Goal: Obtain resource: Download file/media

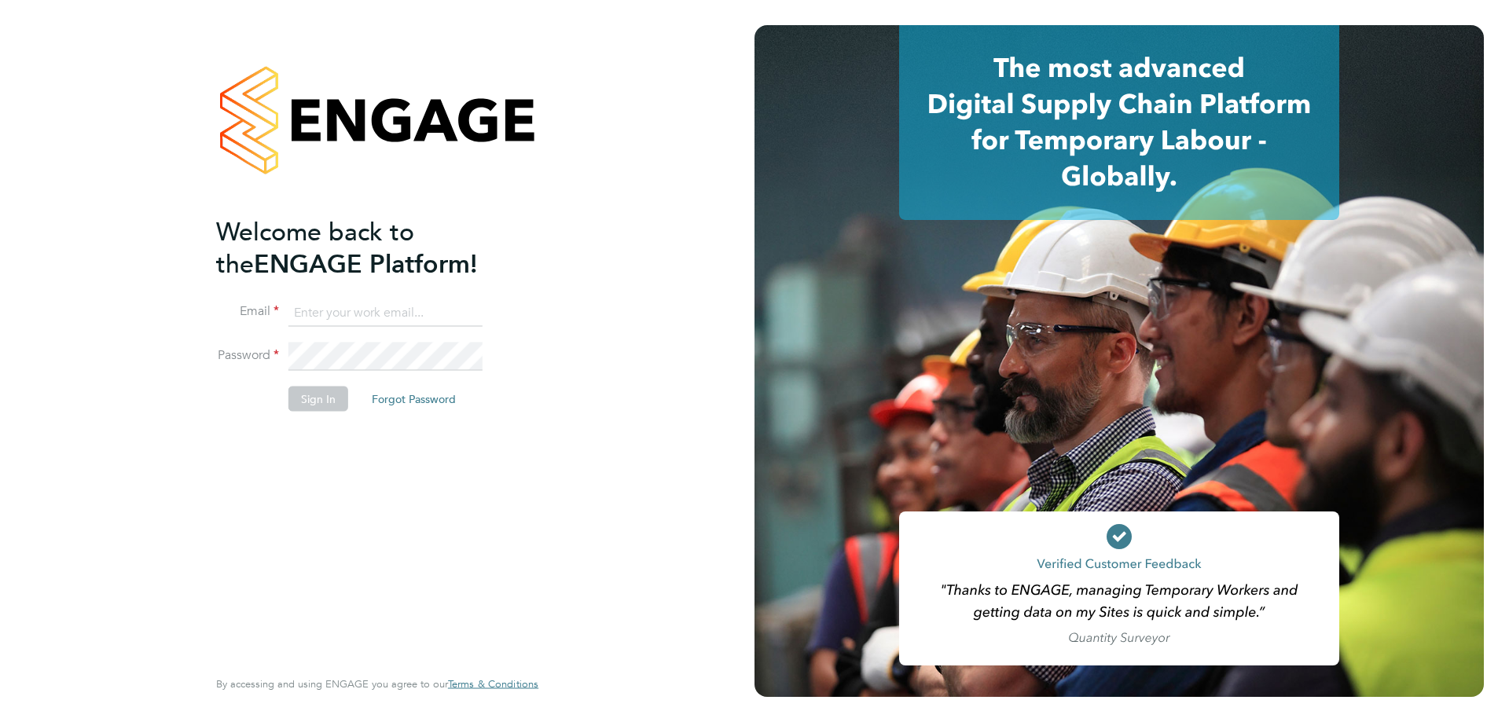
type input "[EMAIL_ADDRESS][DOMAIN_NAME]"
click at [322, 405] on button "Sign In" at bounding box center [318, 398] width 60 height 25
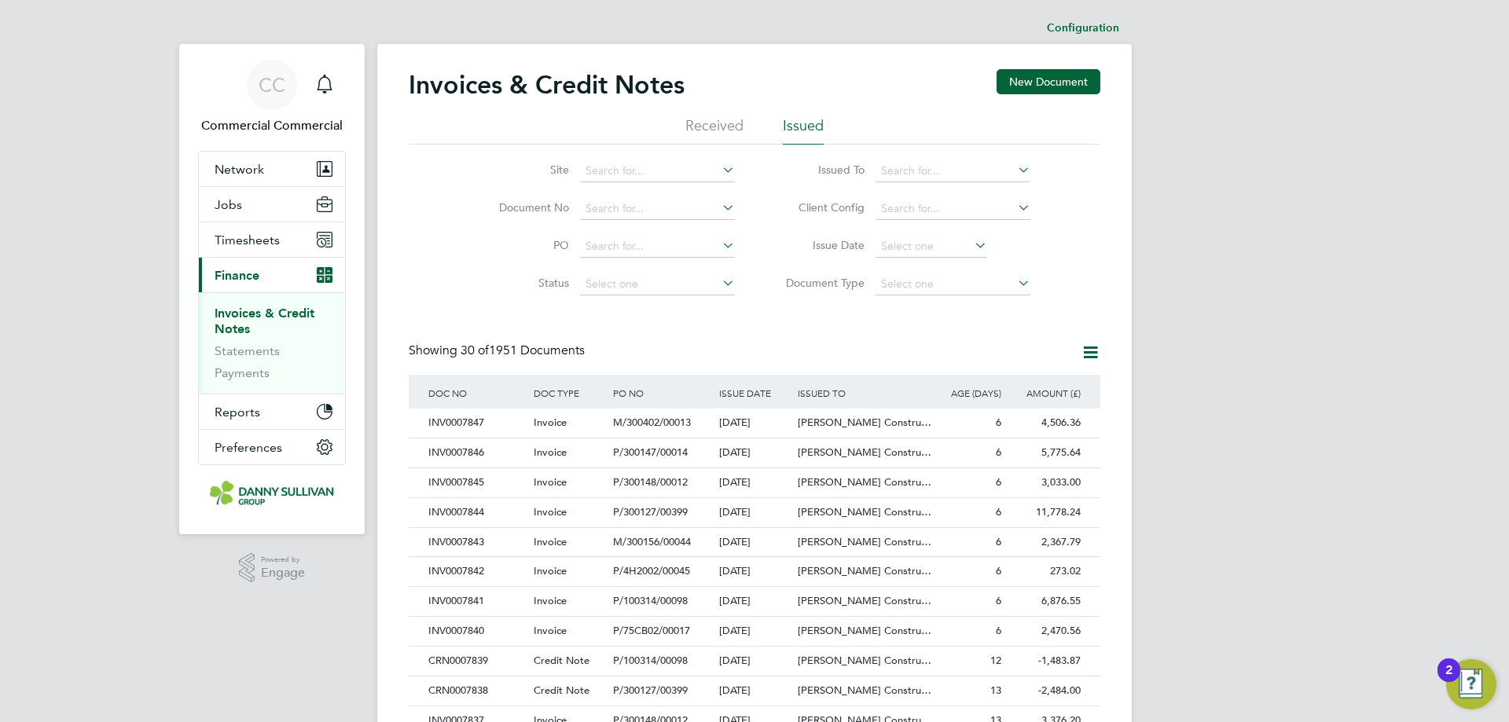
click at [468, 273] on li "Status" at bounding box center [606, 285] width 295 height 38
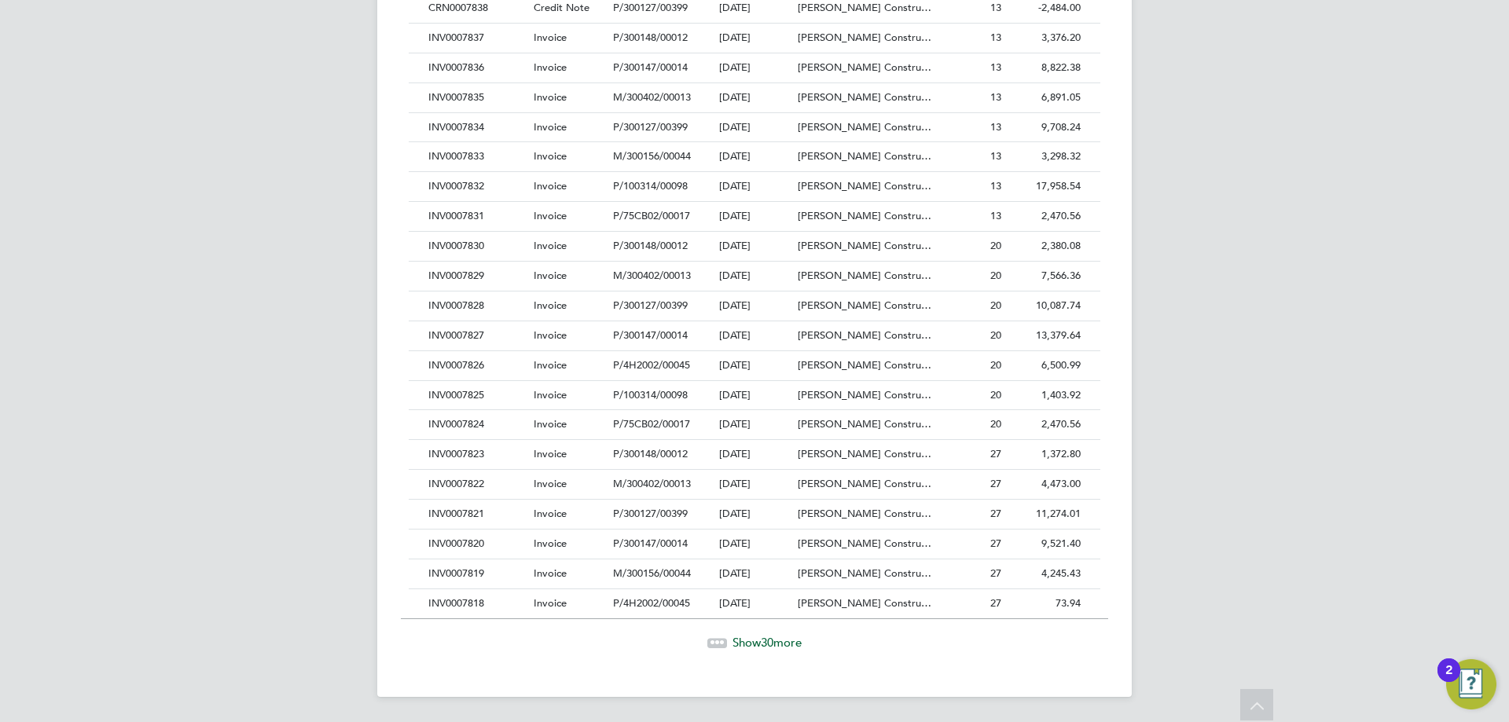
click at [794, 647] on span "Show 30 more" at bounding box center [766, 642] width 69 height 15
click at [755, 641] on span "Show 30 more" at bounding box center [766, 641] width 69 height 15
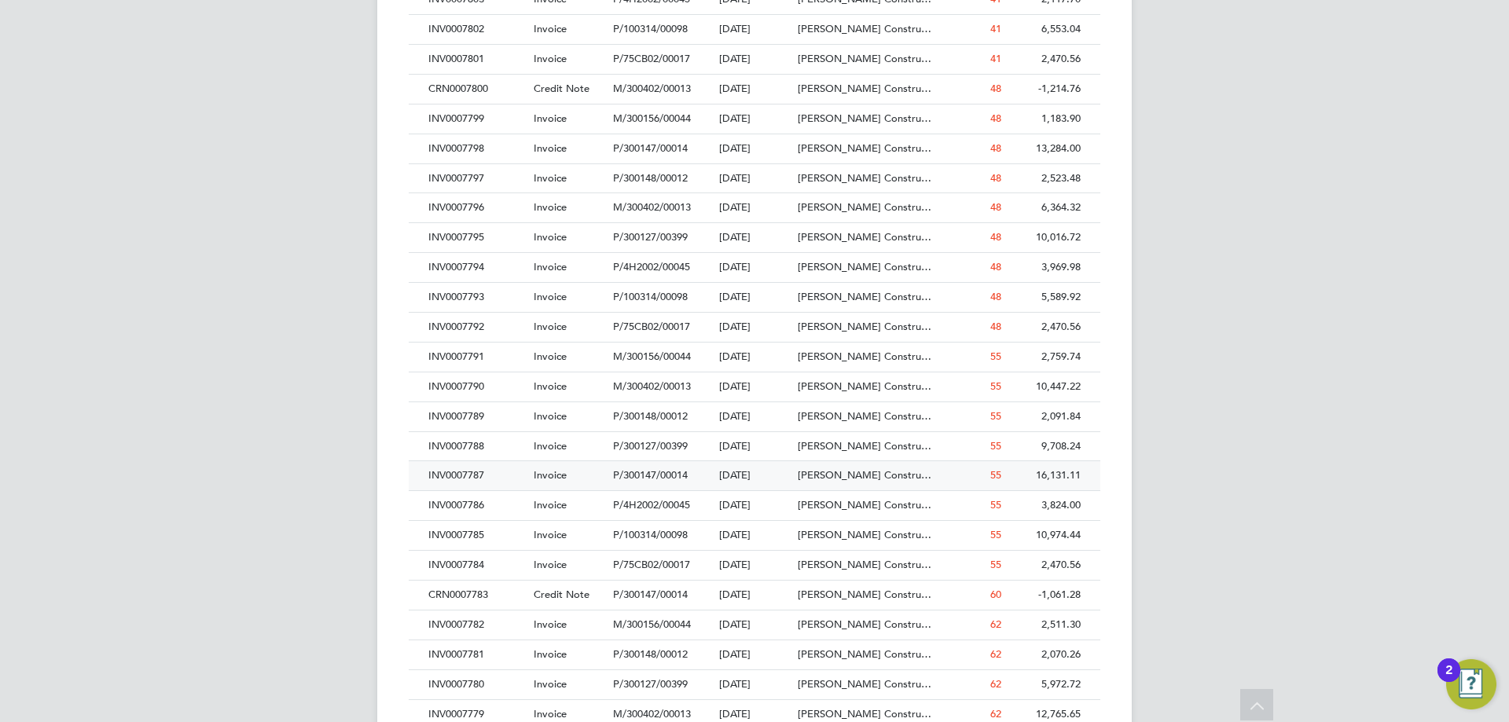
click at [487, 472] on div "INV0007787" at bounding box center [476, 475] width 105 height 29
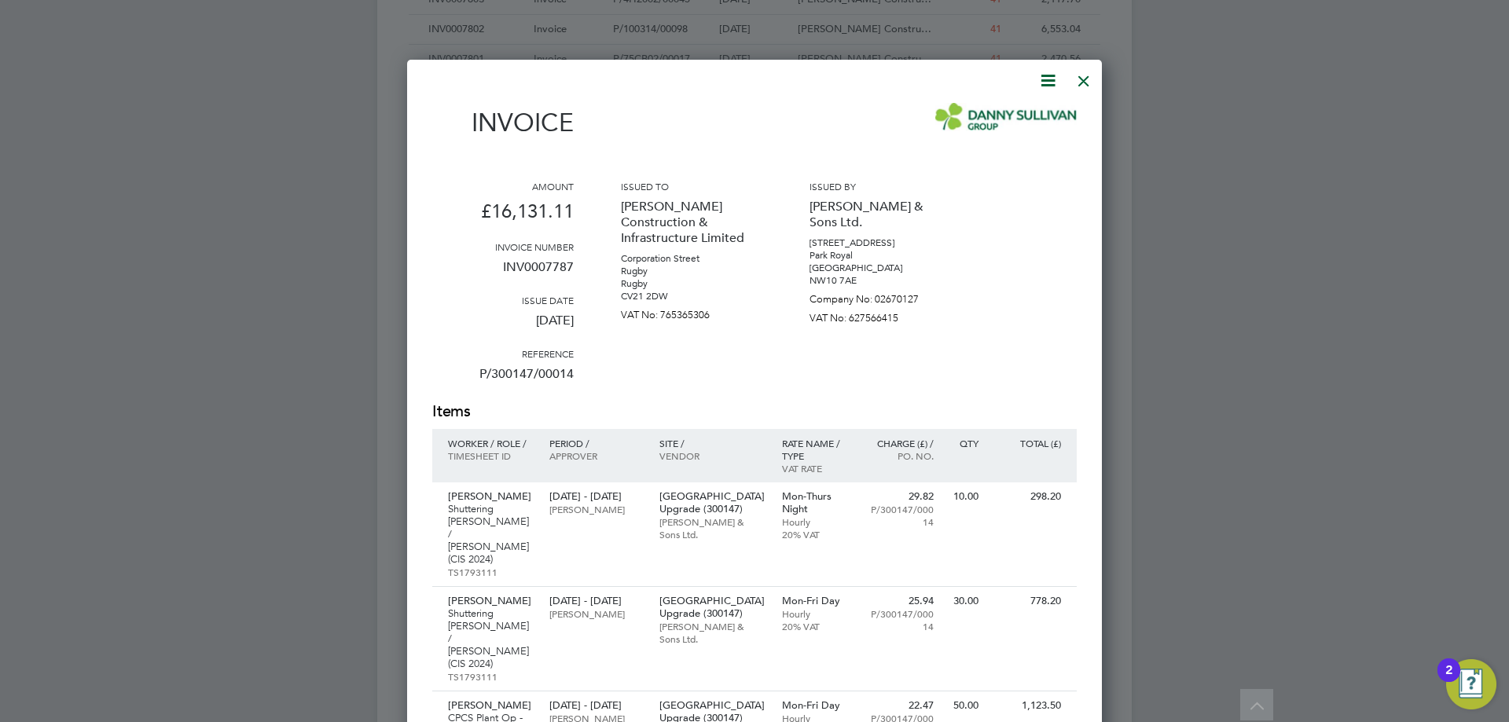
click at [1044, 83] on icon at bounding box center [1048, 81] width 20 height 20
click at [966, 118] on li "Download Invoice" at bounding box center [1000, 118] width 108 height 22
click at [1088, 83] on div at bounding box center [1083, 77] width 28 height 28
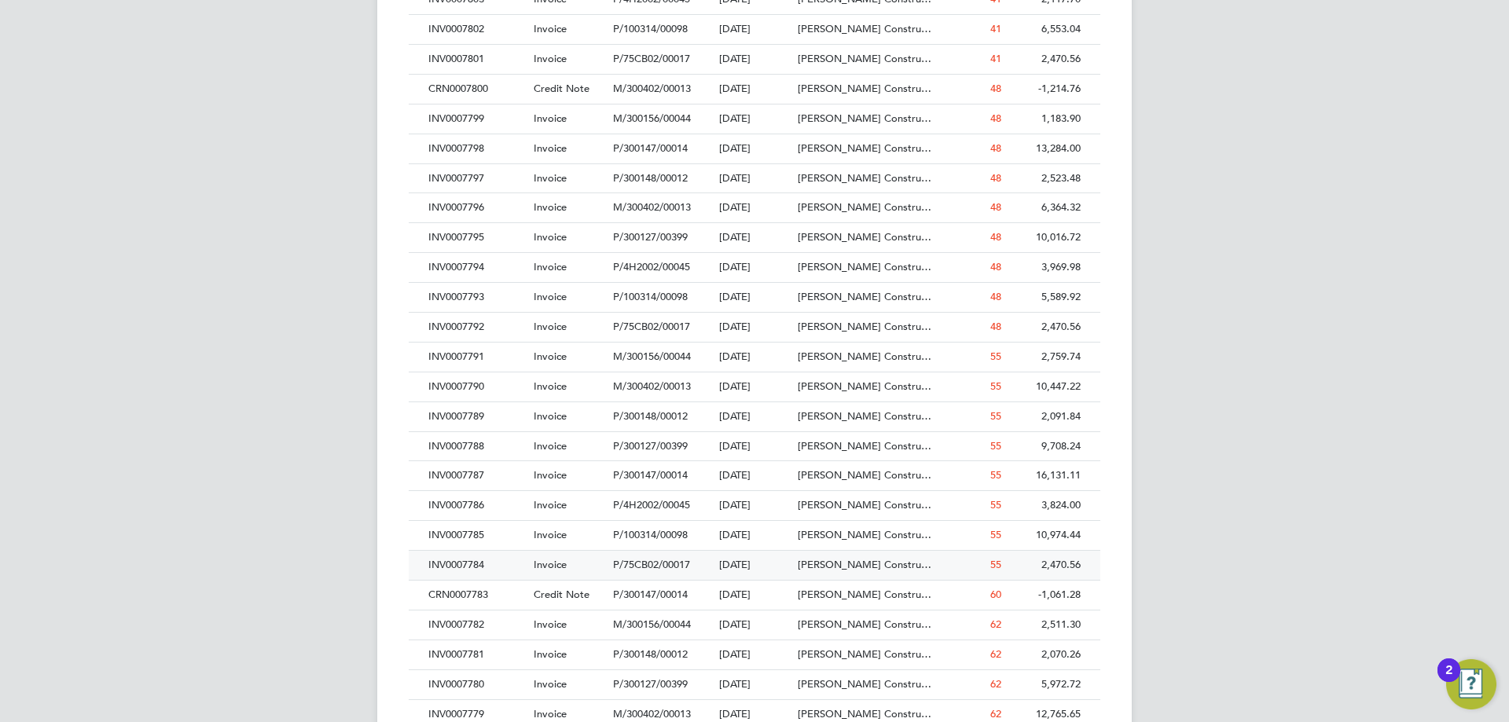
click at [496, 559] on div "INV0007784" at bounding box center [476, 565] width 105 height 29
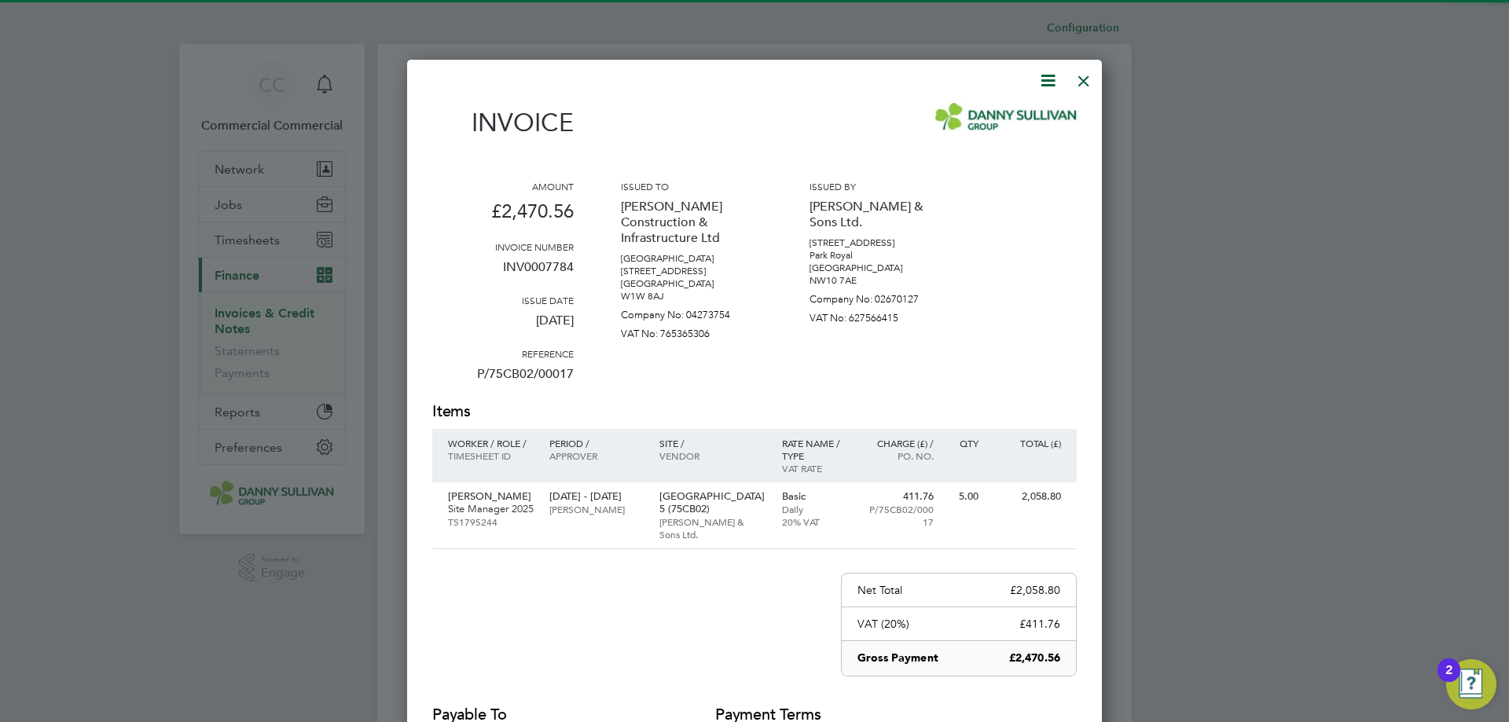
click at [1056, 85] on icon at bounding box center [1048, 81] width 20 height 20
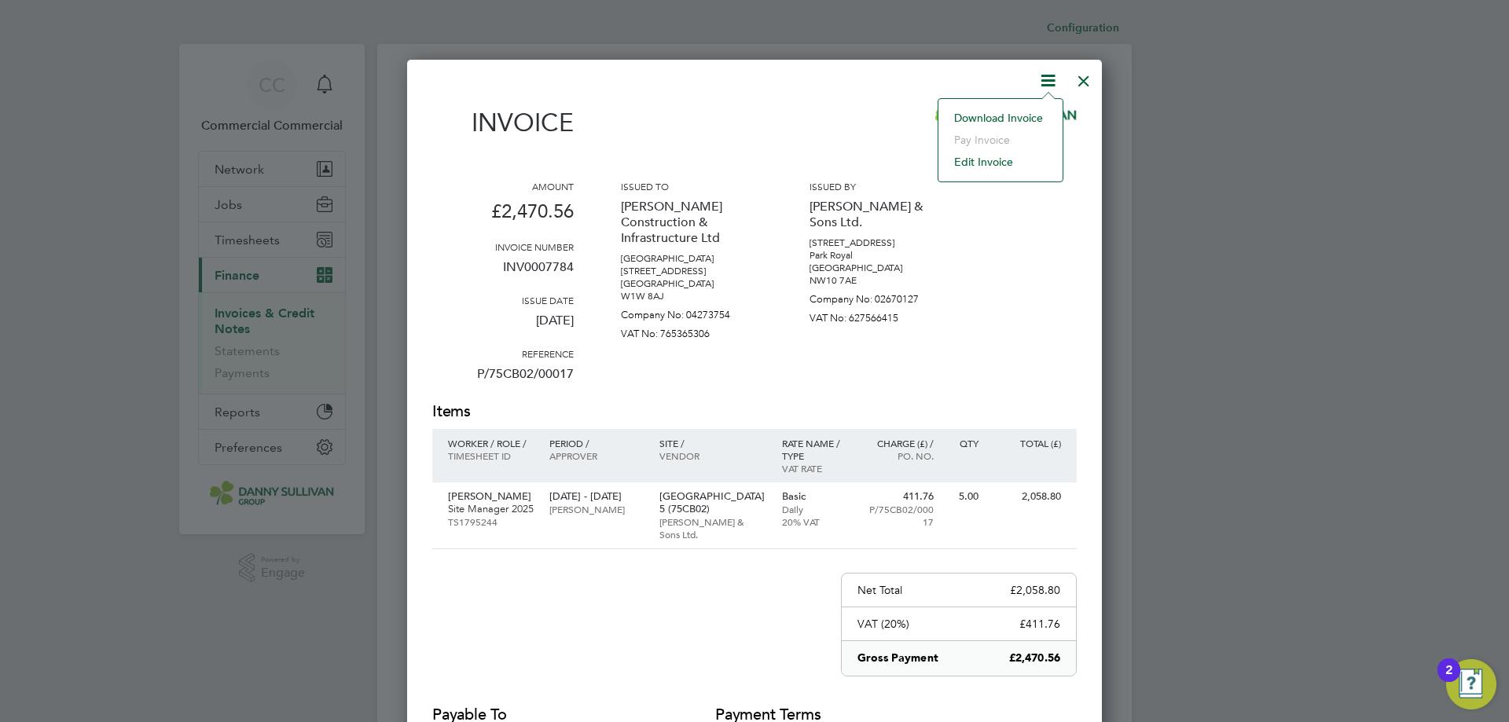
click at [995, 122] on li "Download Invoice" at bounding box center [1000, 118] width 108 height 22
click at [1069, 72] on div "Invoice Amount £2,470.56 Invoice number INV0007784 Issue date [DATE] Reference …" at bounding box center [754, 467] width 644 height 793
click at [1083, 71] on div at bounding box center [1083, 77] width 28 height 28
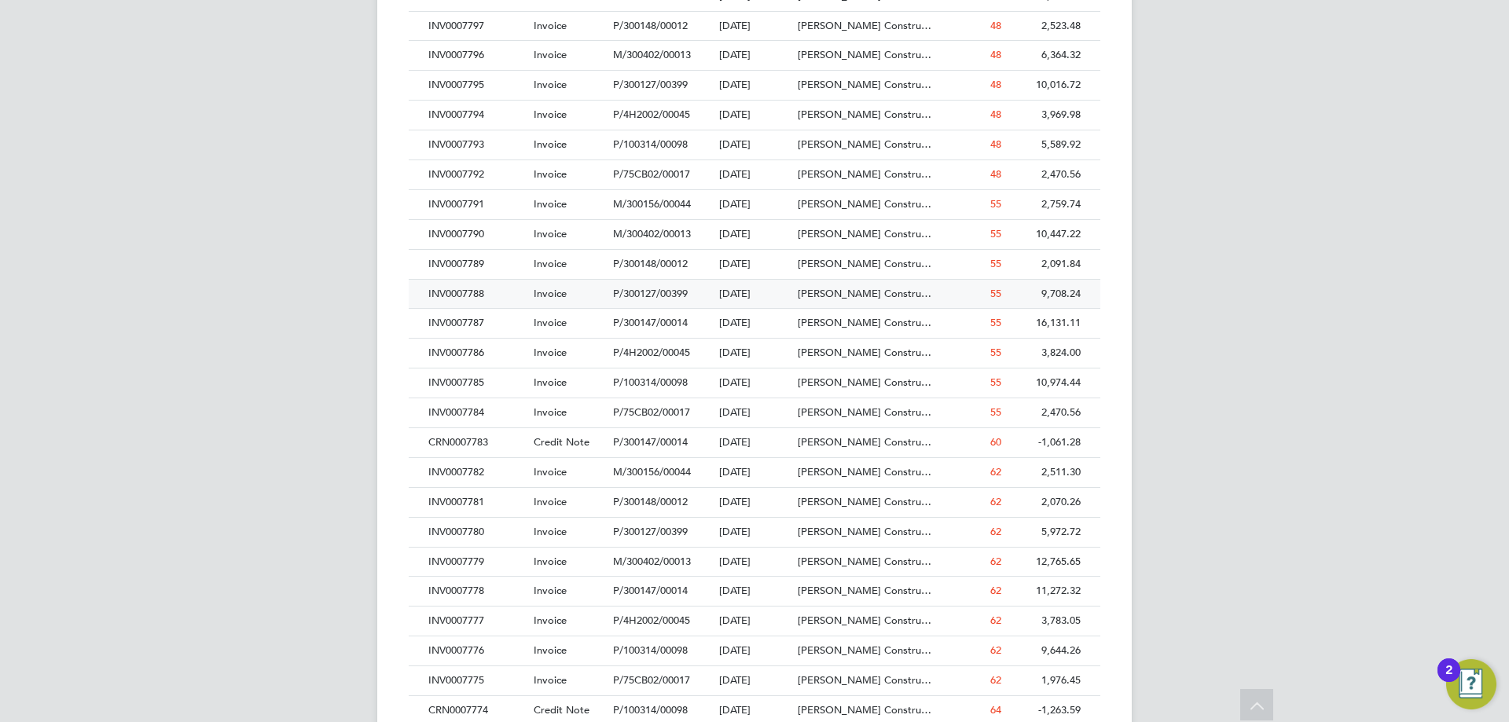
click at [501, 294] on div "INV0007788" at bounding box center [476, 294] width 105 height 29
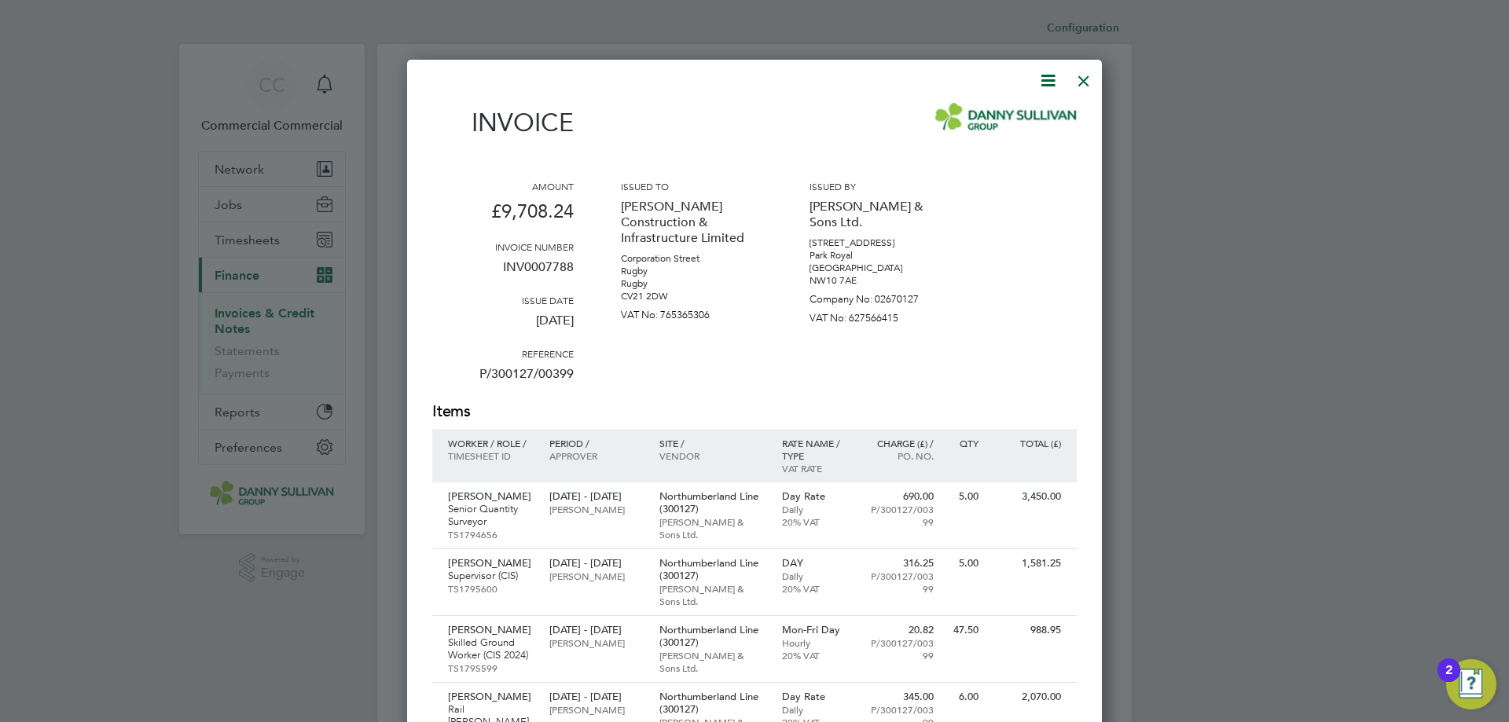
click at [1045, 77] on icon at bounding box center [1048, 81] width 20 height 20
click at [1010, 116] on li "Download Invoice" at bounding box center [1000, 118] width 108 height 22
drag, startPoint x: 1088, startPoint y: 80, endPoint x: 1057, endPoint y: 120, distance: 50.5
click at [1088, 79] on div at bounding box center [1083, 77] width 28 height 28
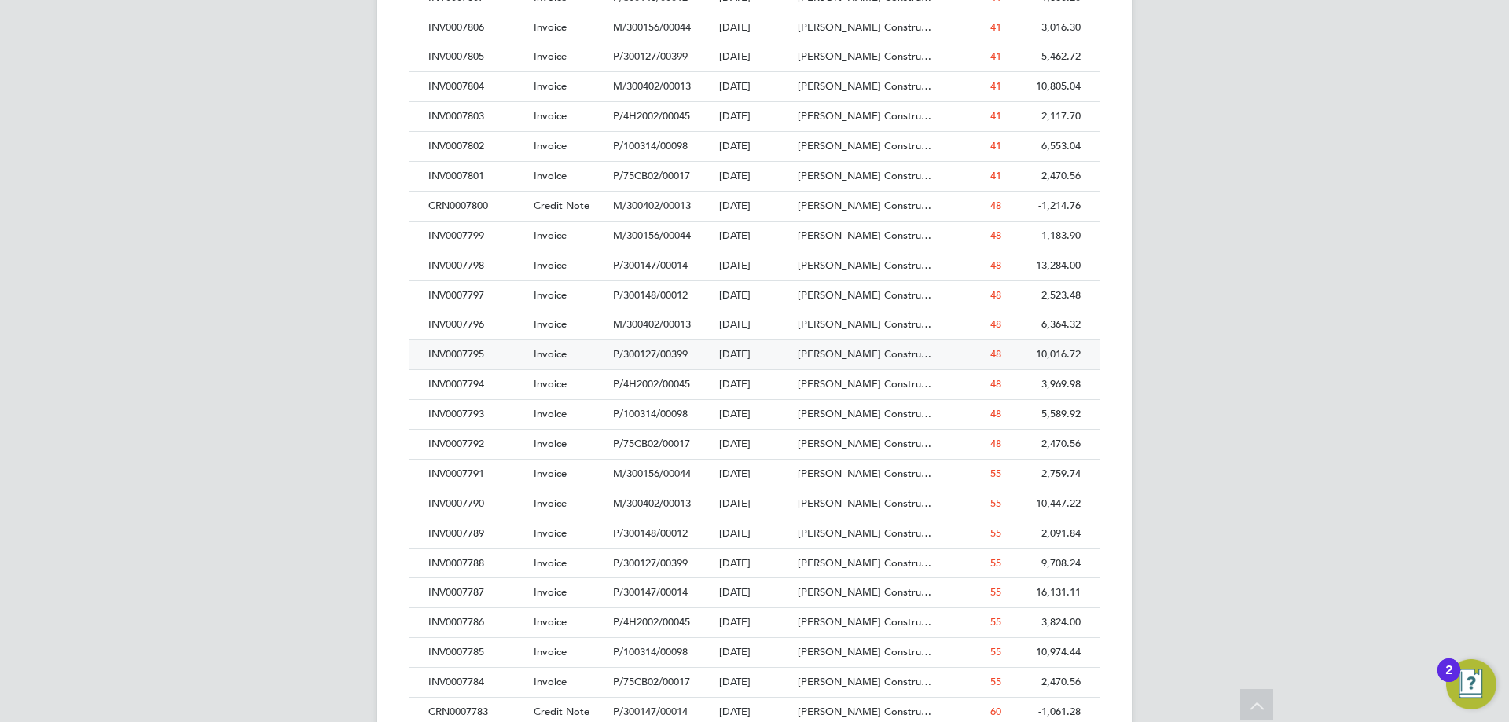
scroll to position [1650, 0]
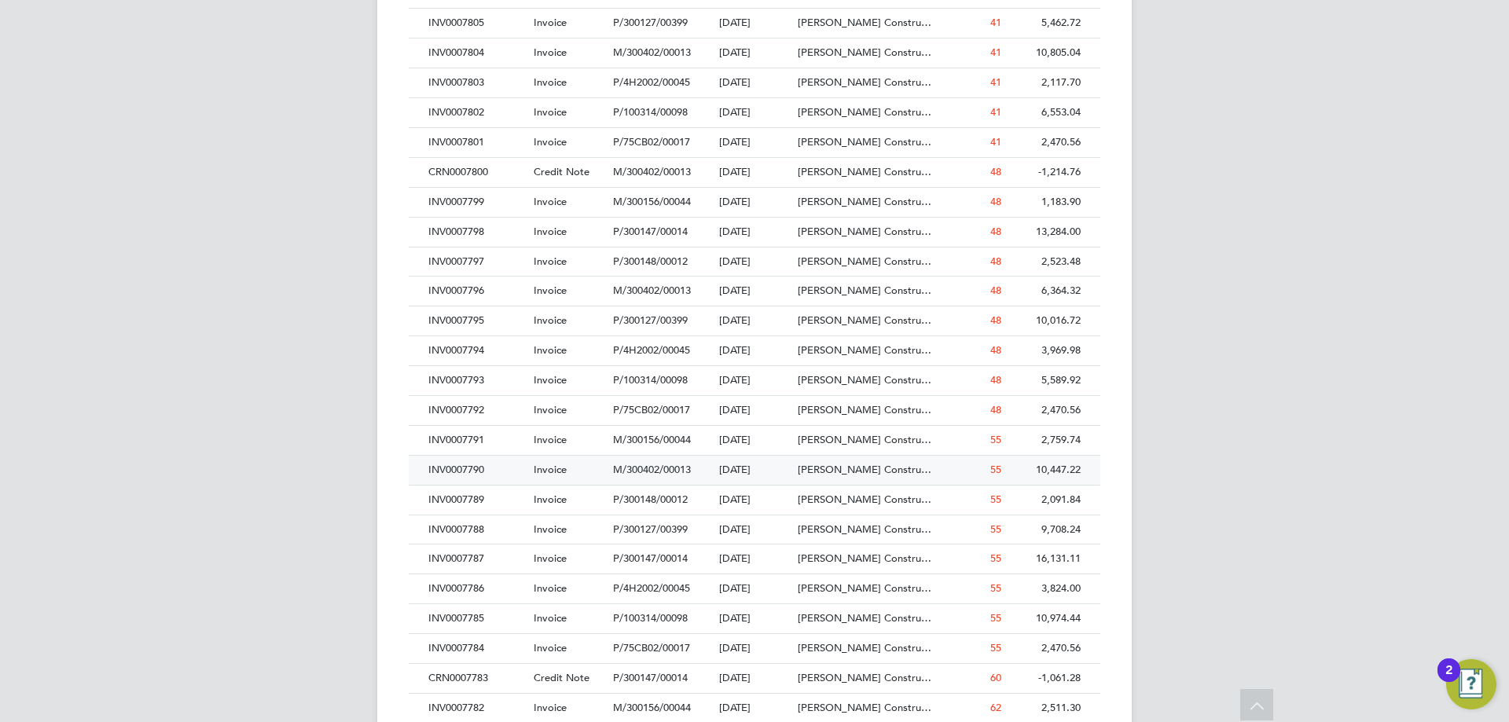
click at [488, 470] on div "INV0007790" at bounding box center [476, 470] width 105 height 29
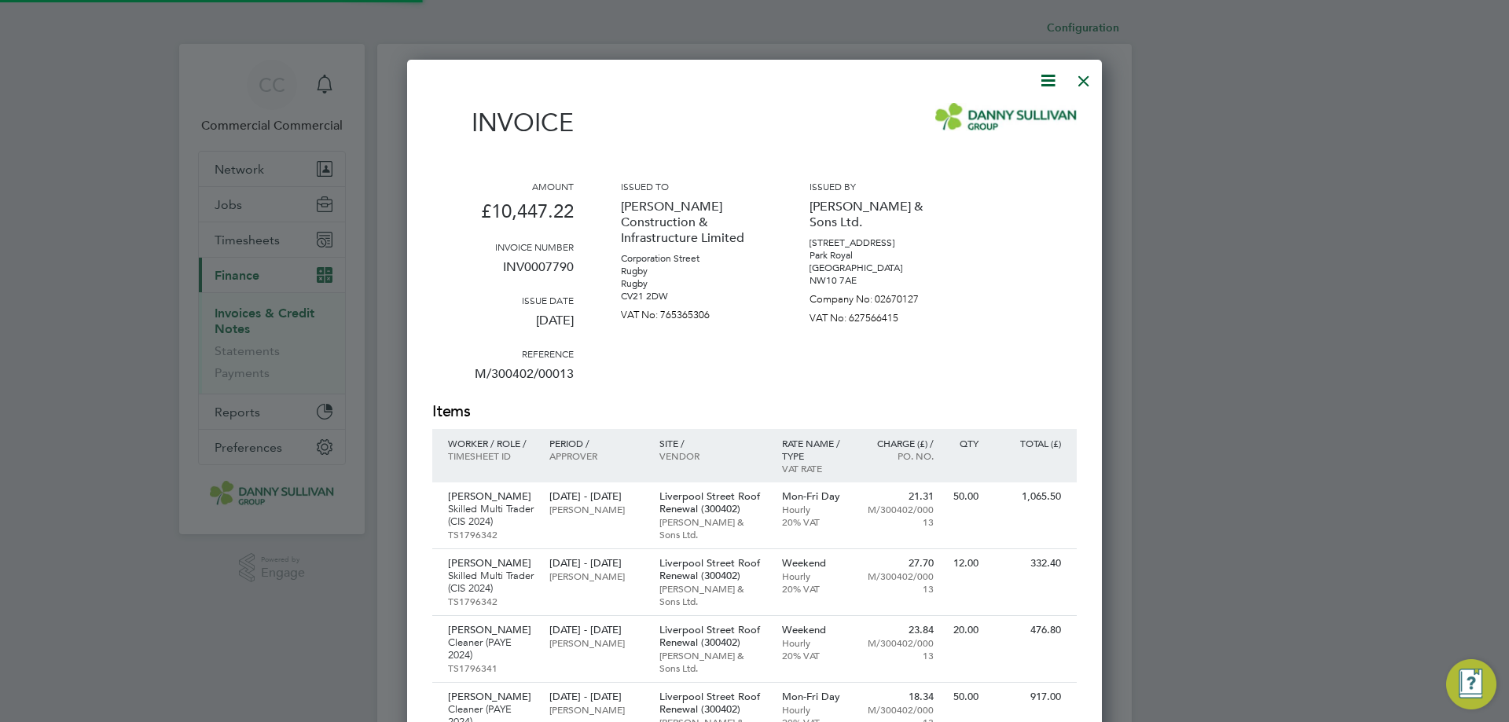
scroll to position [1574, 695]
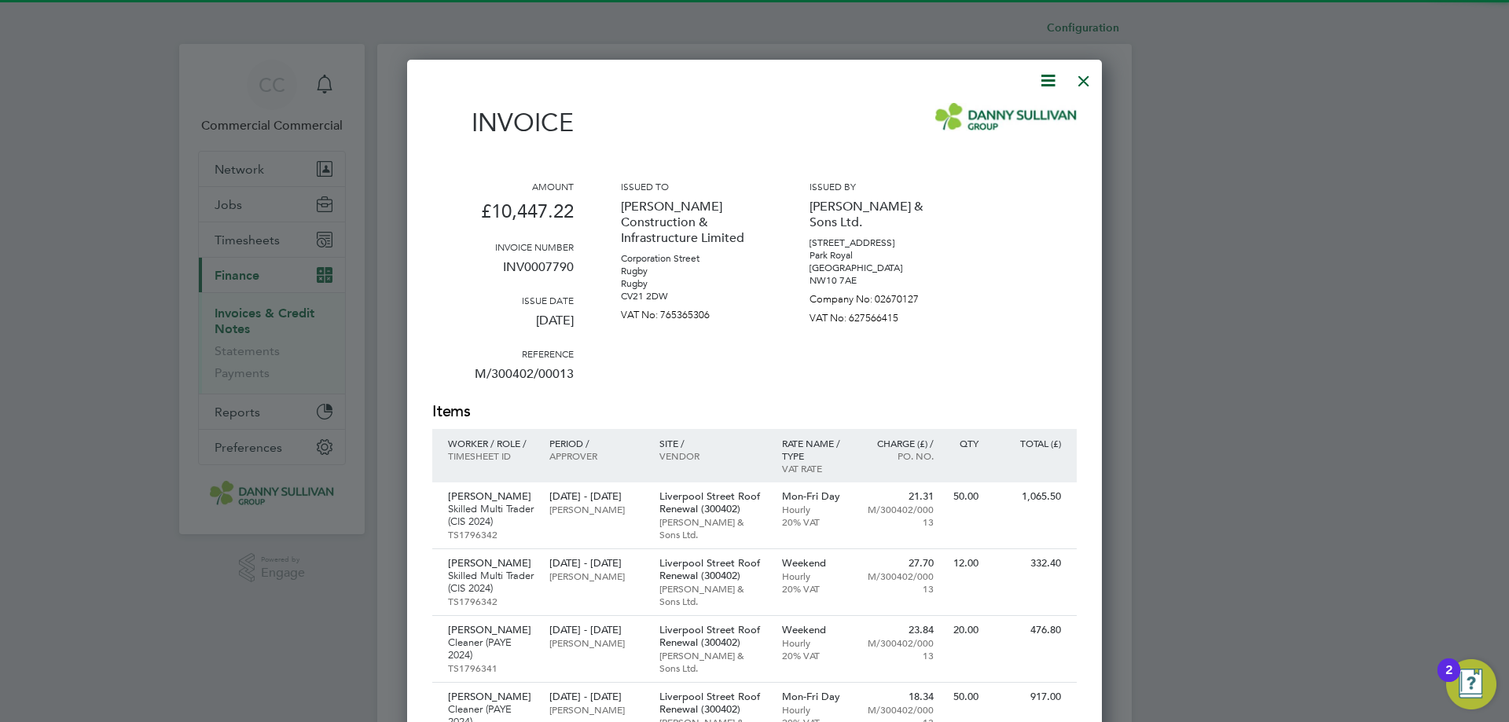
click at [1052, 83] on icon at bounding box center [1048, 81] width 20 height 20
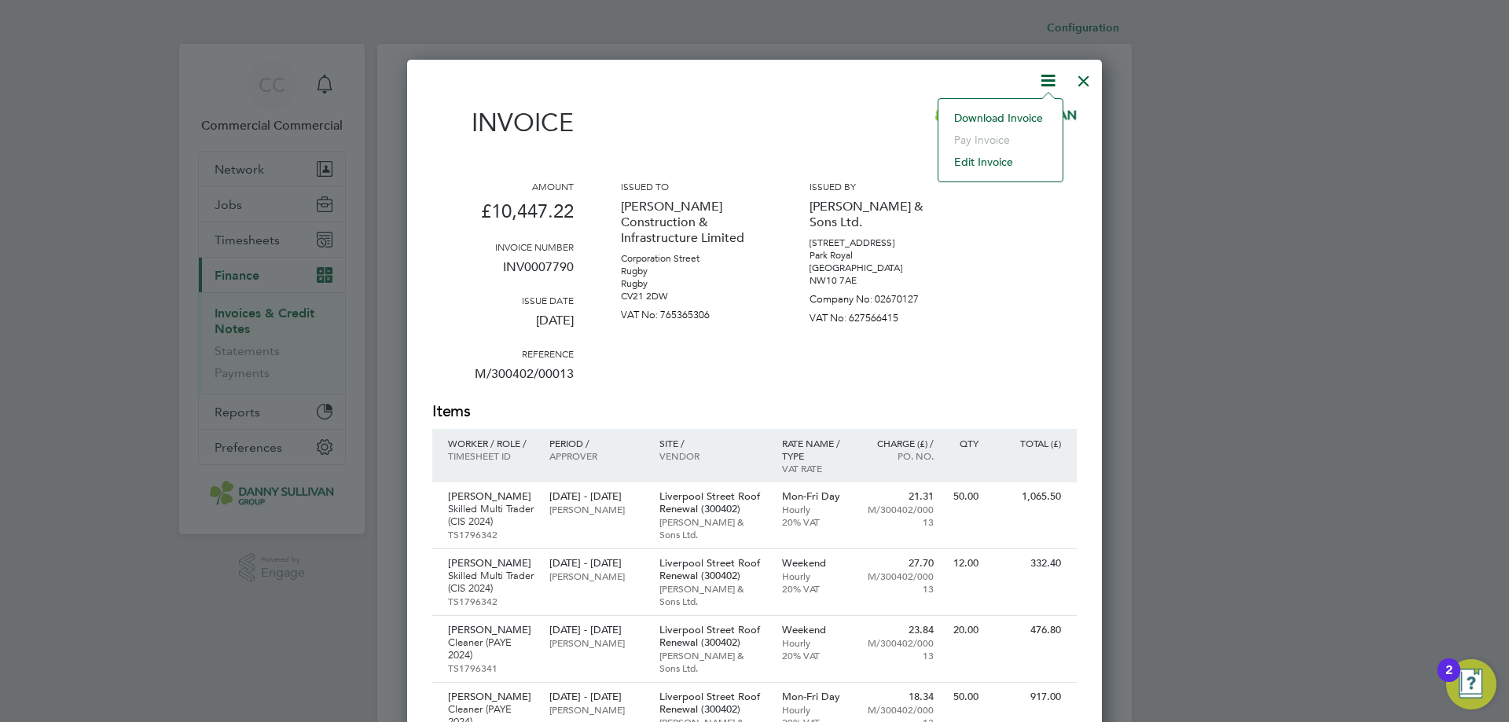
click at [1023, 114] on li "Download Invoice" at bounding box center [1000, 118] width 108 height 22
click at [1083, 76] on div at bounding box center [1083, 77] width 28 height 28
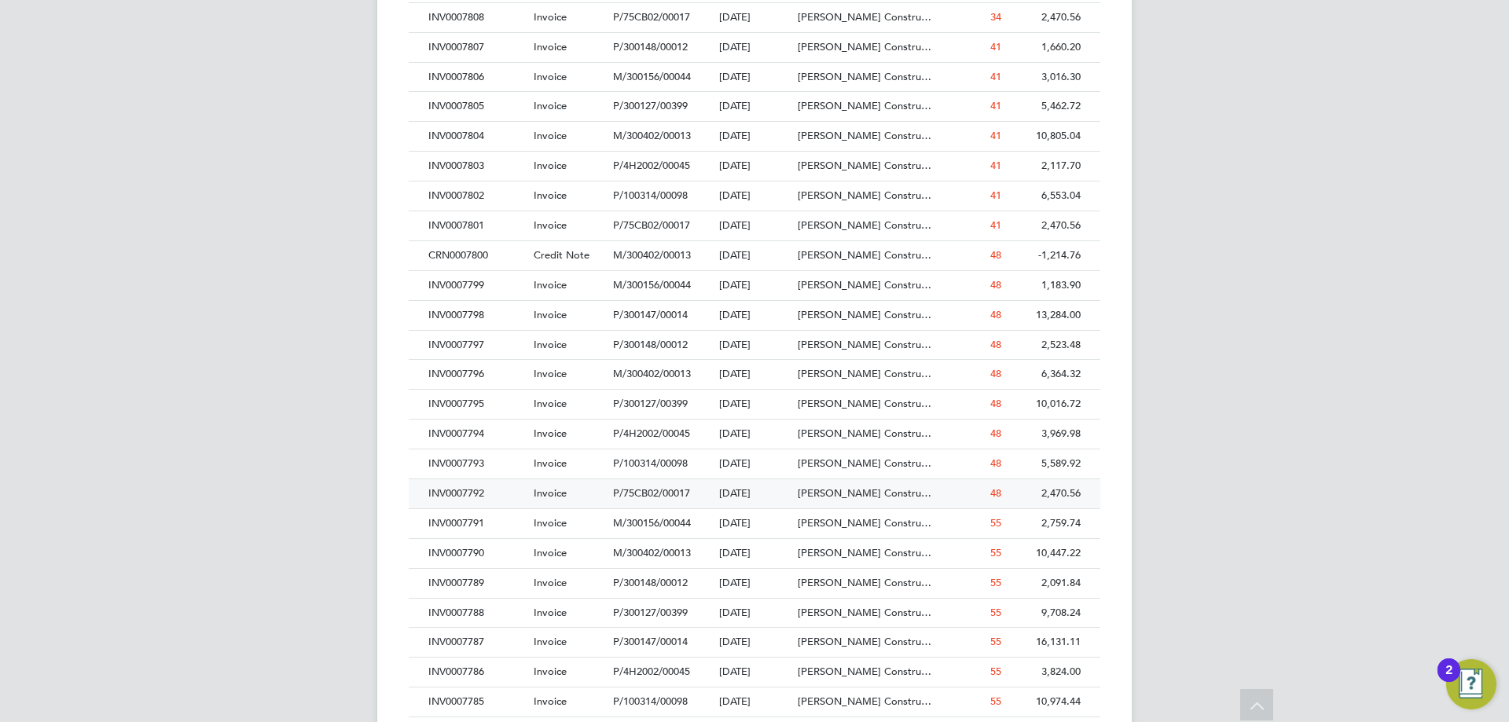
scroll to position [1645, 0]
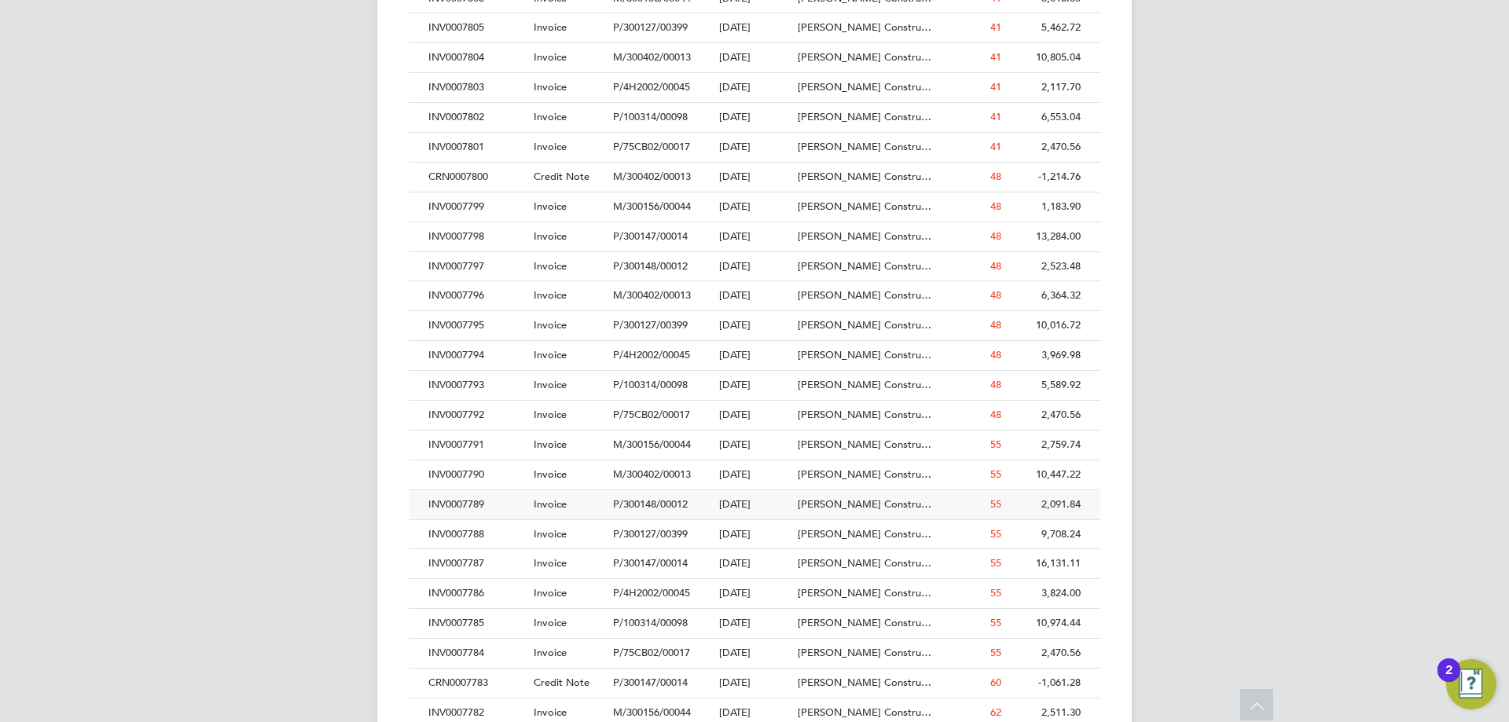
click at [482, 509] on div "INV0007789" at bounding box center [476, 504] width 105 height 29
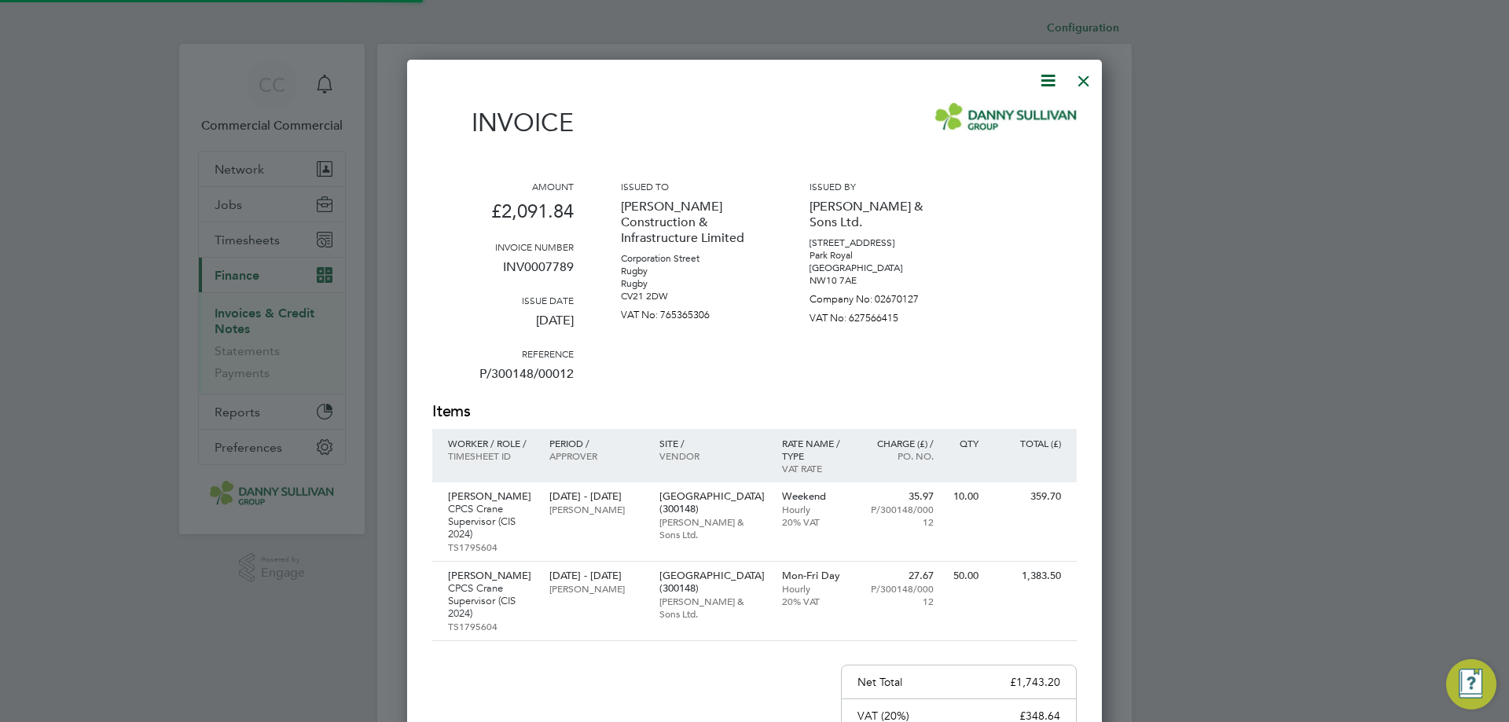
scroll to position [923, 695]
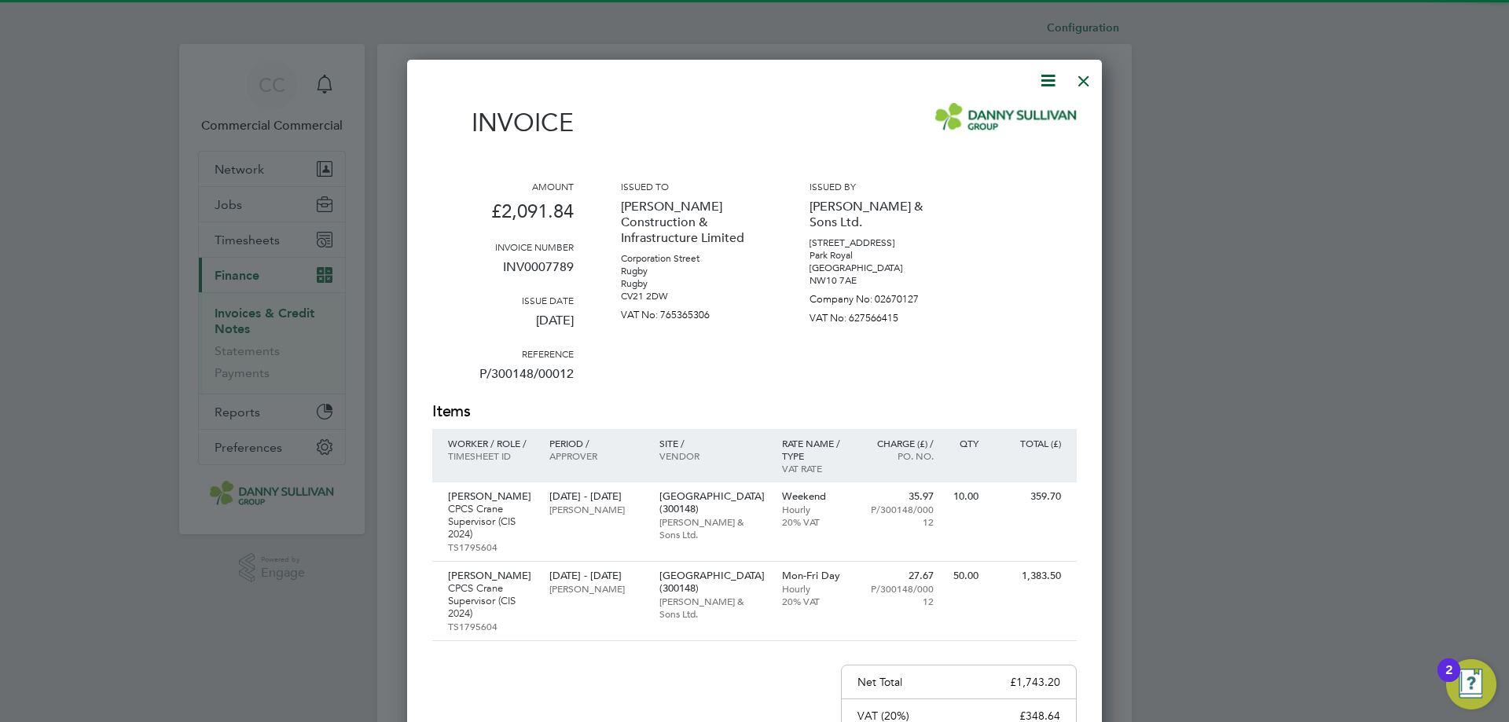
click at [1046, 71] on icon at bounding box center [1048, 81] width 20 height 20
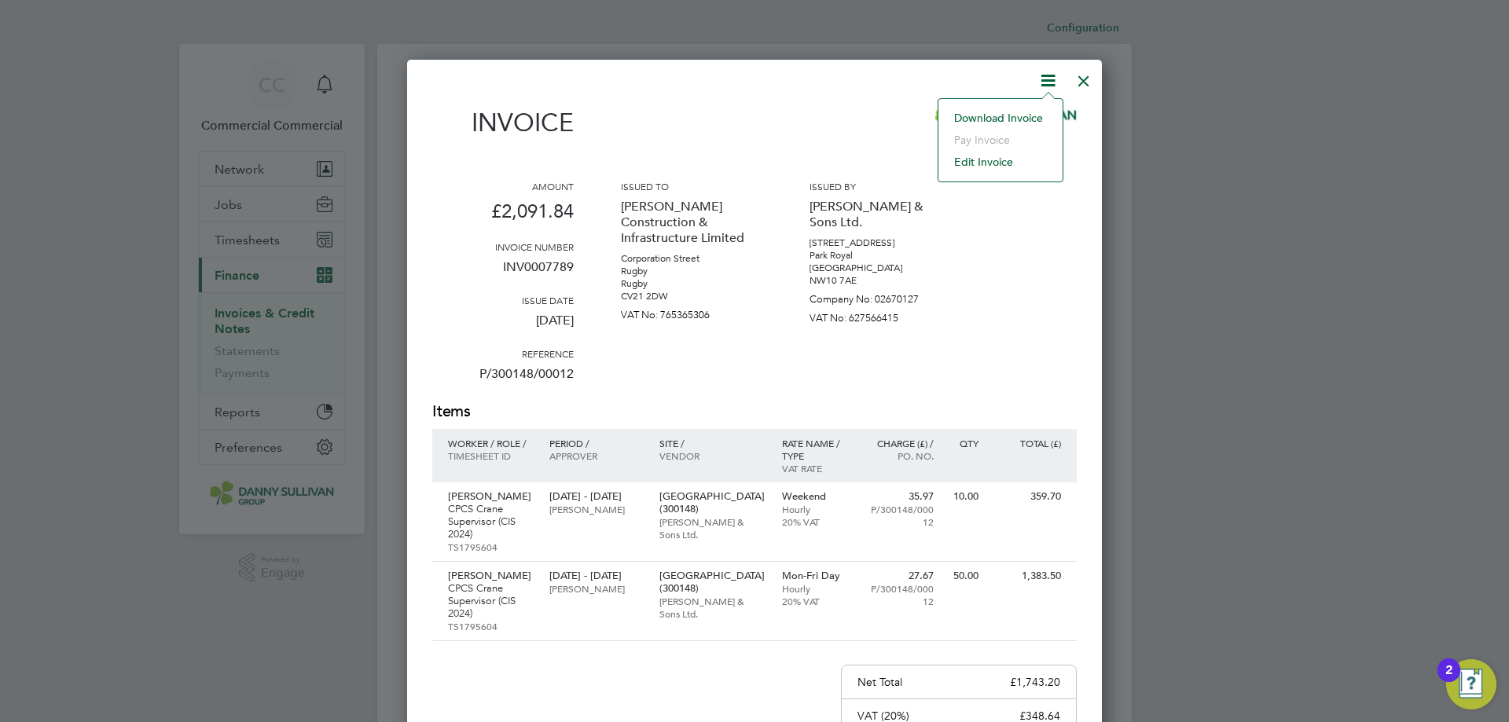
click at [1004, 108] on li "Download Invoice" at bounding box center [1000, 118] width 108 height 22
click at [1094, 68] on div at bounding box center [1083, 77] width 28 height 28
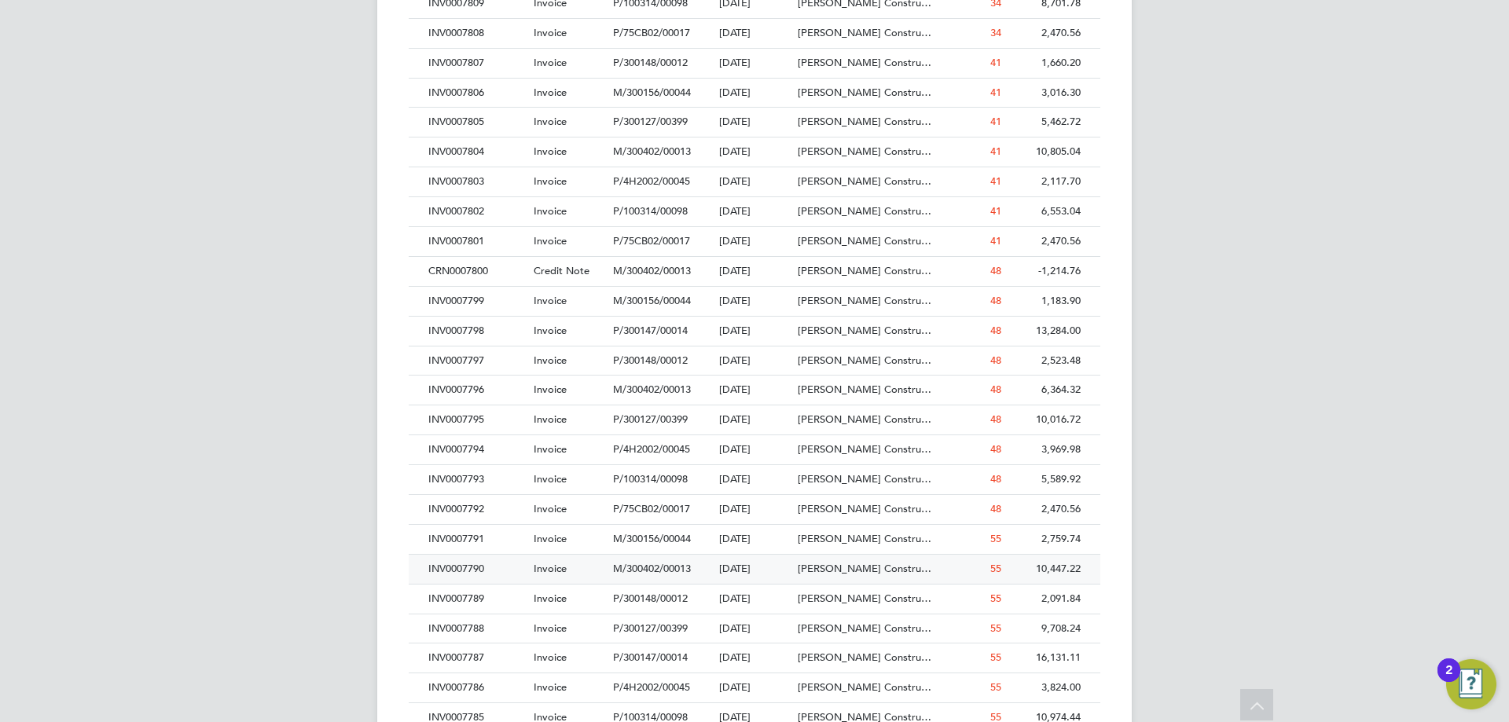
scroll to position [1572, 0]
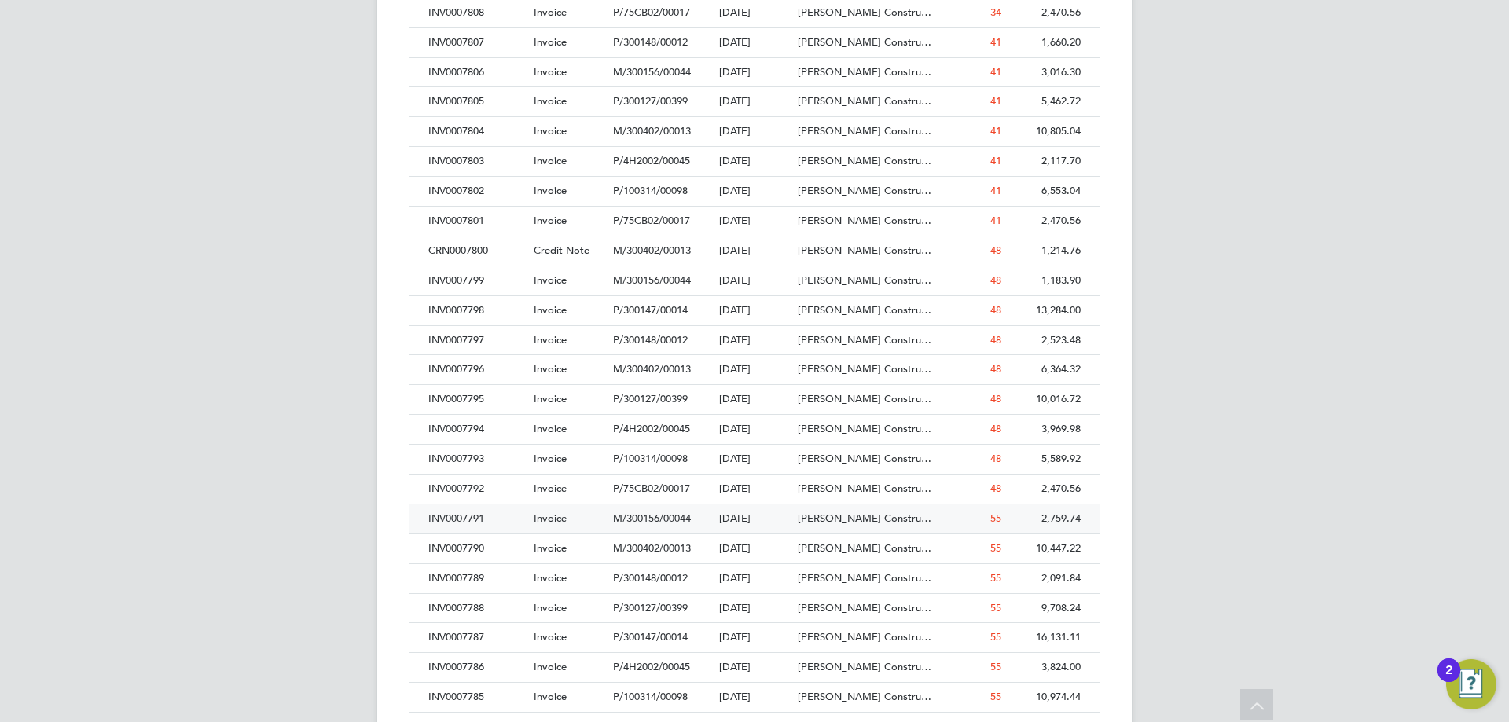
click at [483, 525] on div "INV0007791" at bounding box center [476, 518] width 105 height 29
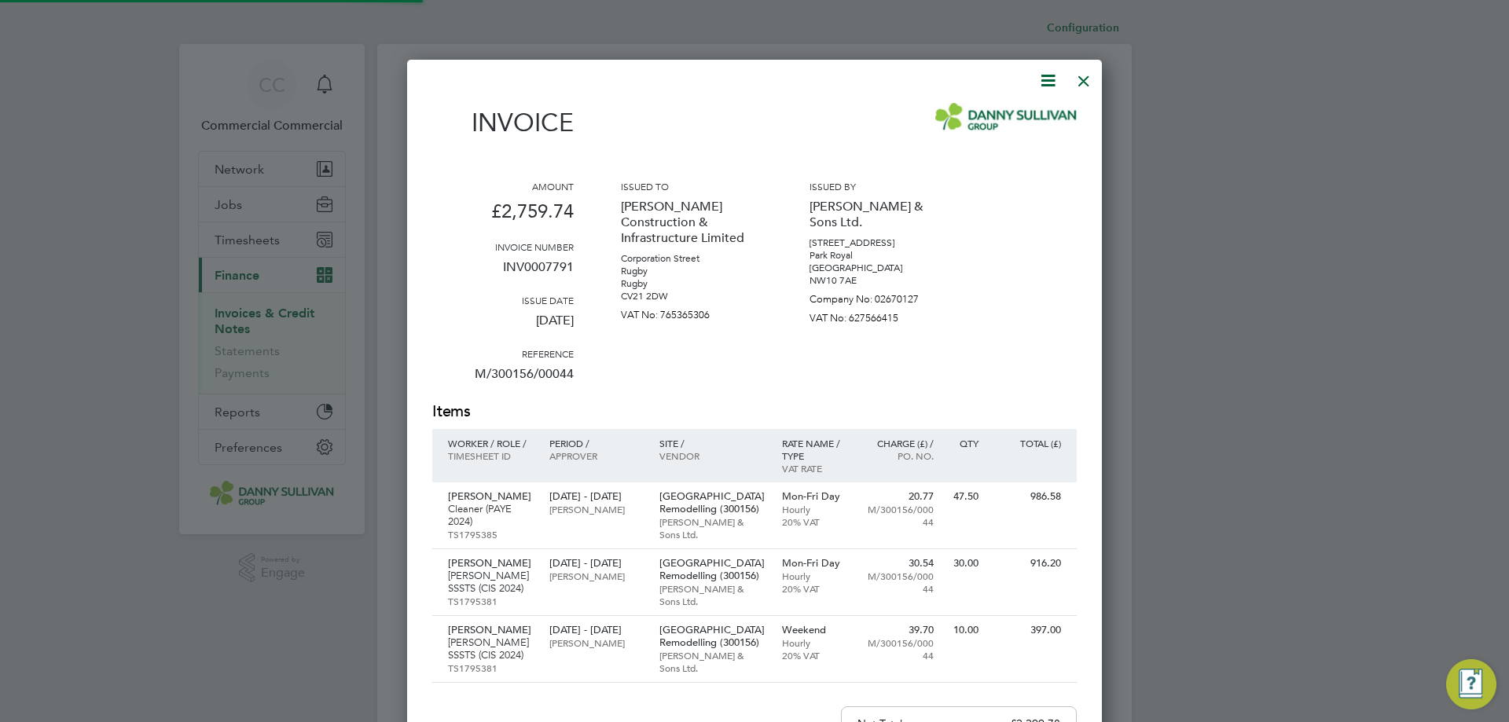
scroll to position [977, 695]
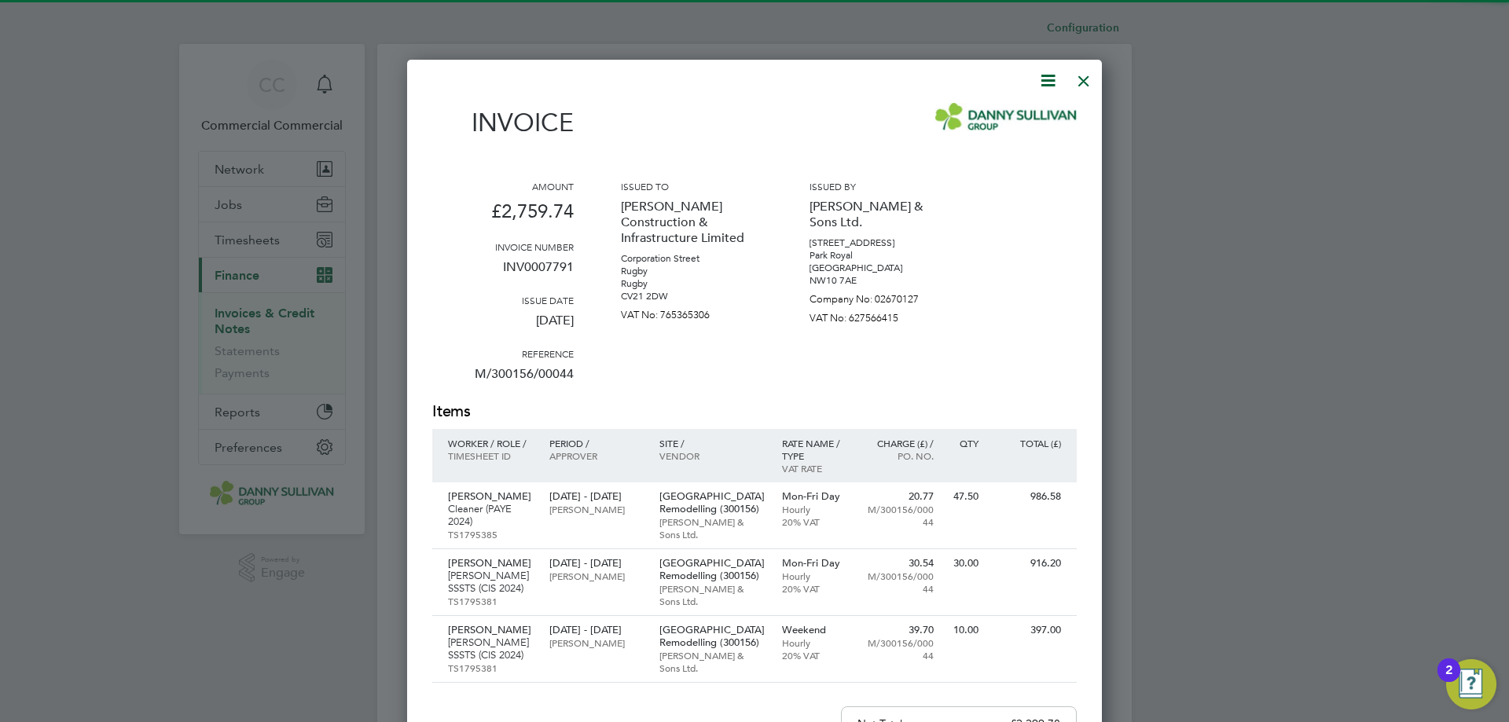
click at [1057, 77] on icon at bounding box center [1048, 81] width 20 height 20
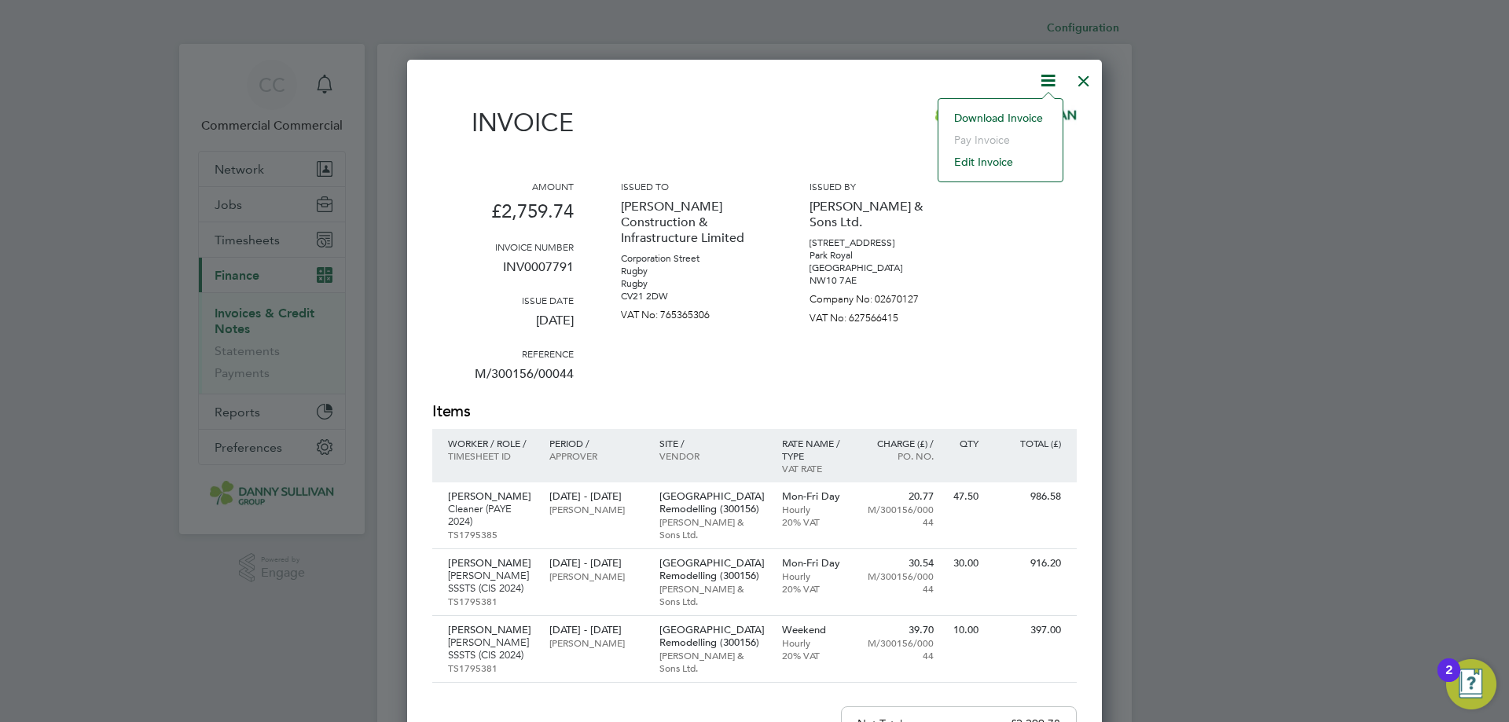
click at [1019, 111] on li "Download Invoice" at bounding box center [1000, 118] width 108 height 22
click at [1080, 90] on div at bounding box center [1083, 77] width 28 height 28
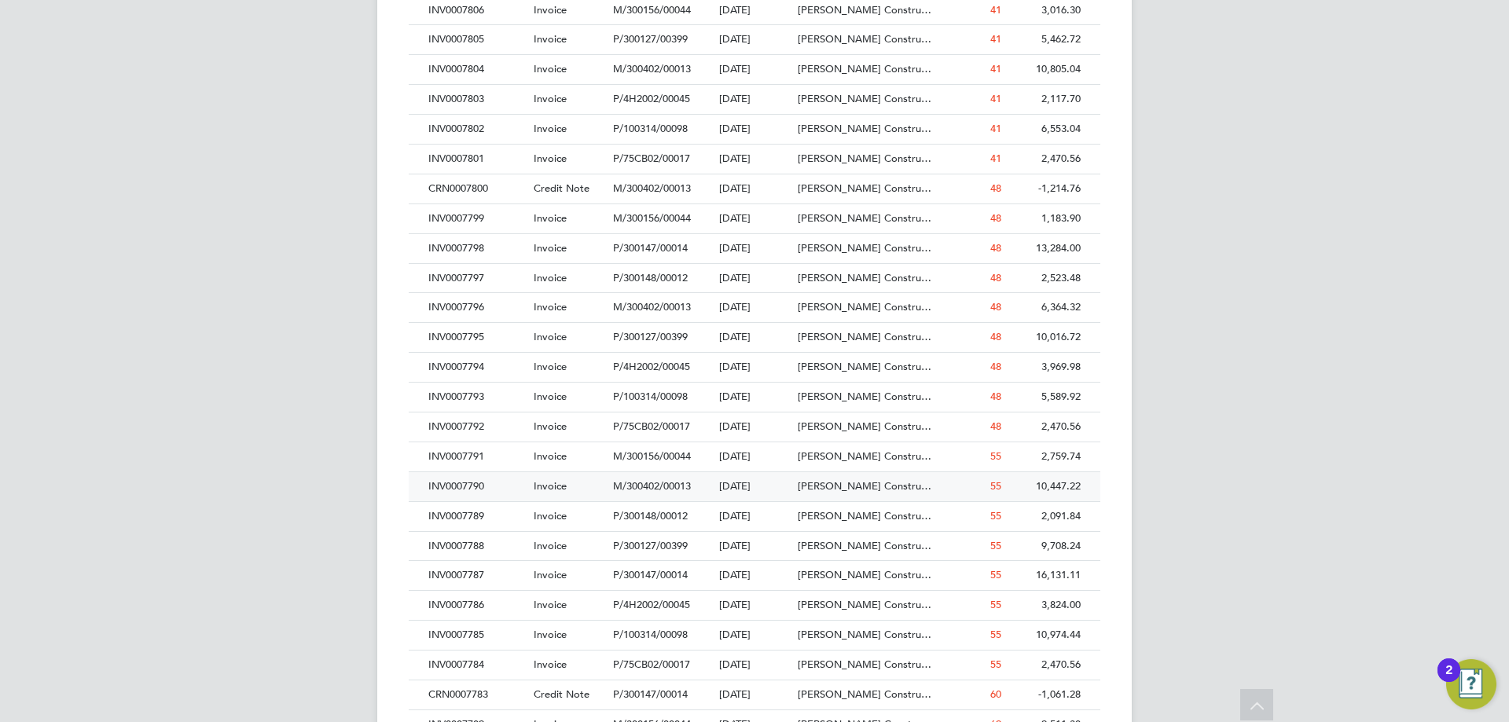
scroll to position [1649, 0]
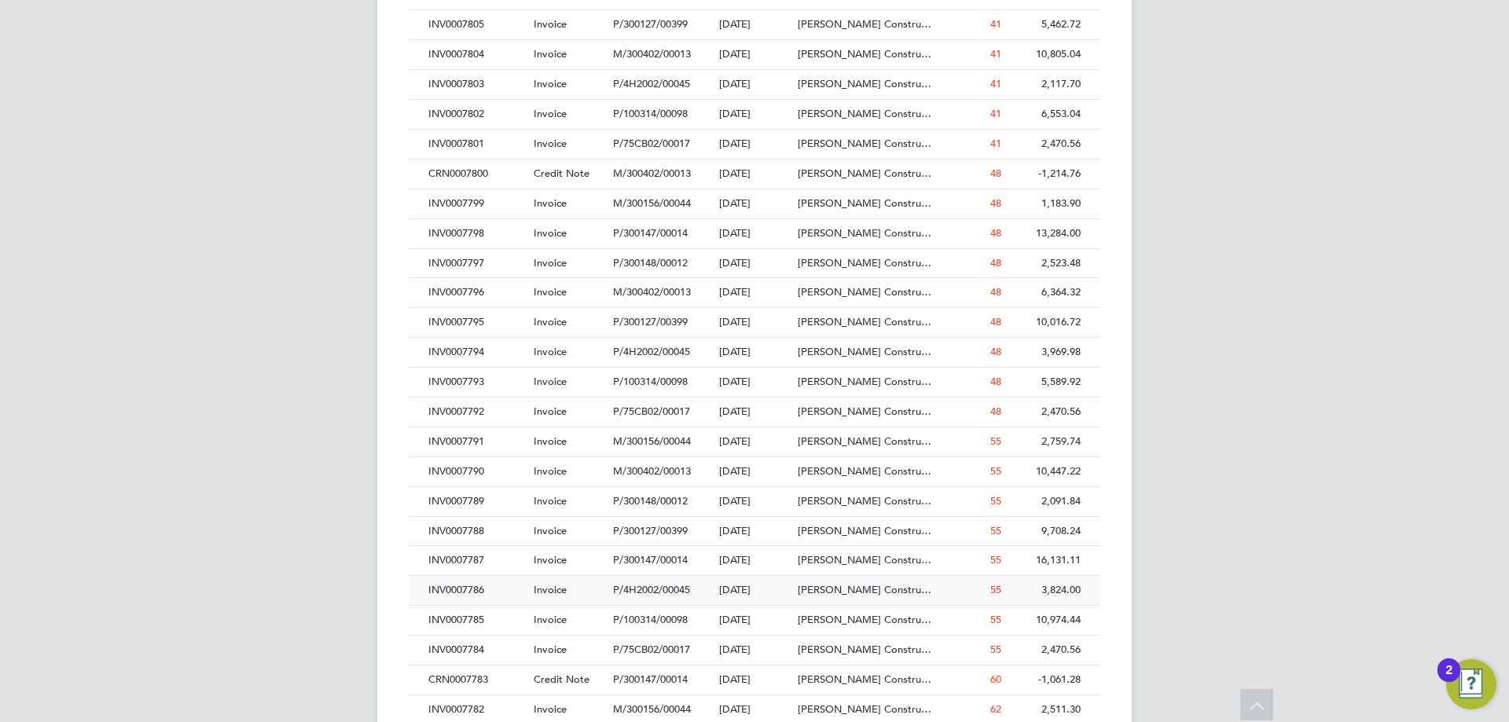
click at [475, 594] on div "INV0007786" at bounding box center [476, 590] width 105 height 29
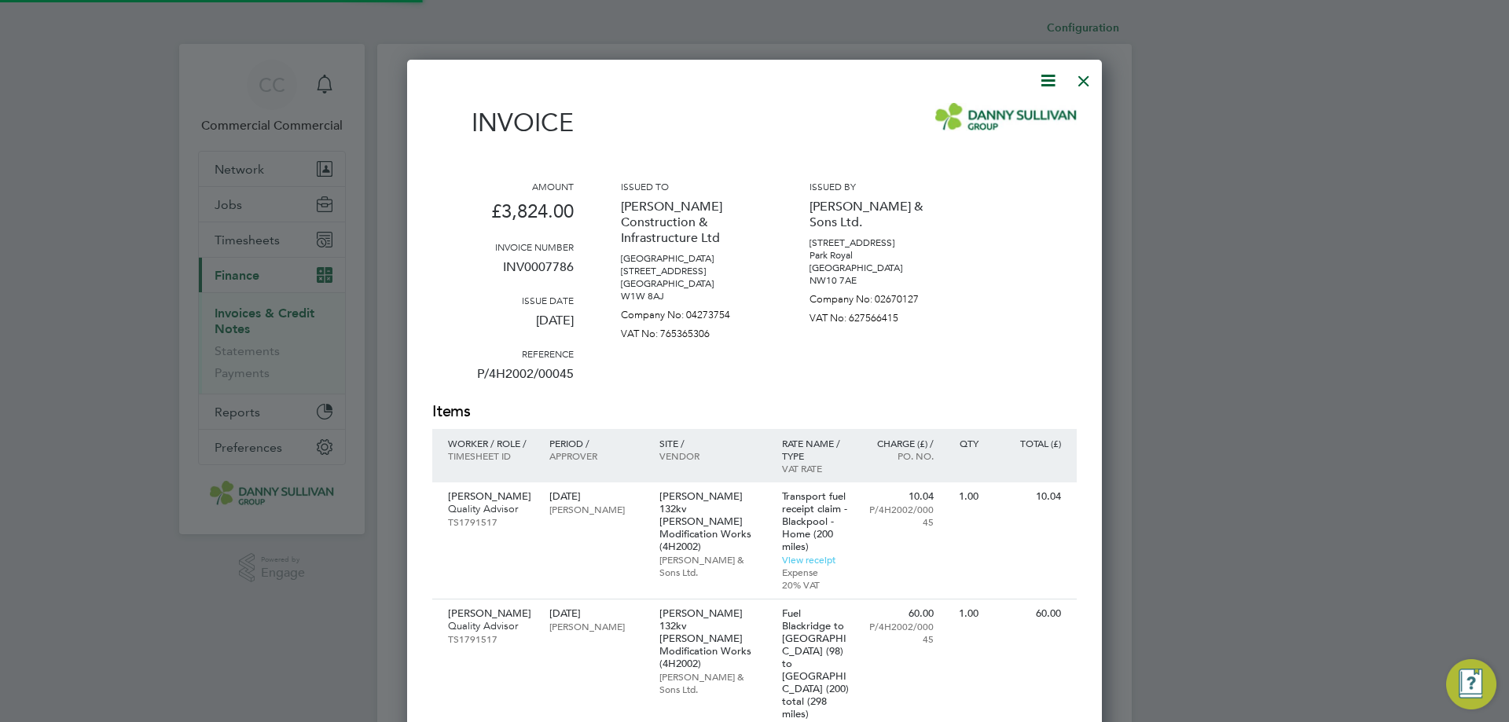
scroll to position [1169, 695]
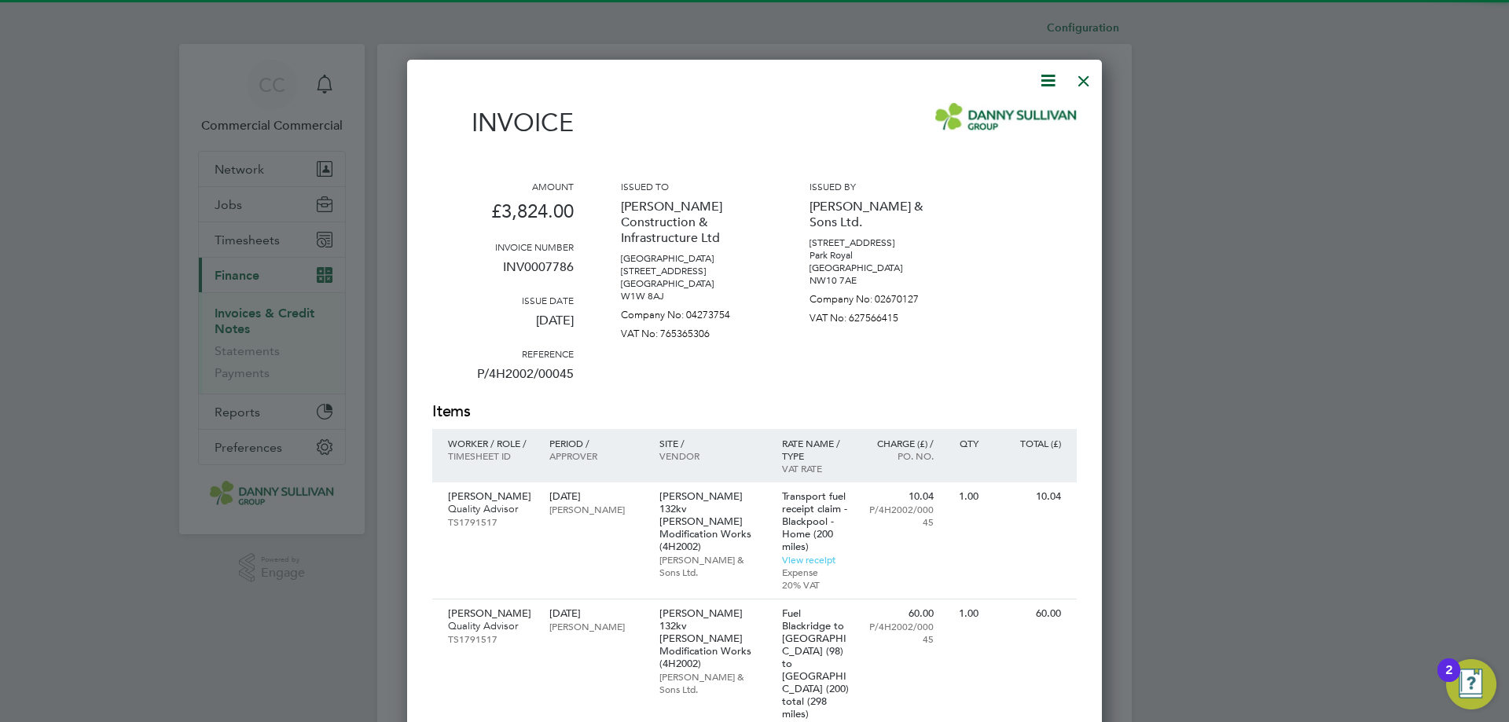
click at [1054, 75] on icon at bounding box center [1048, 81] width 20 height 20
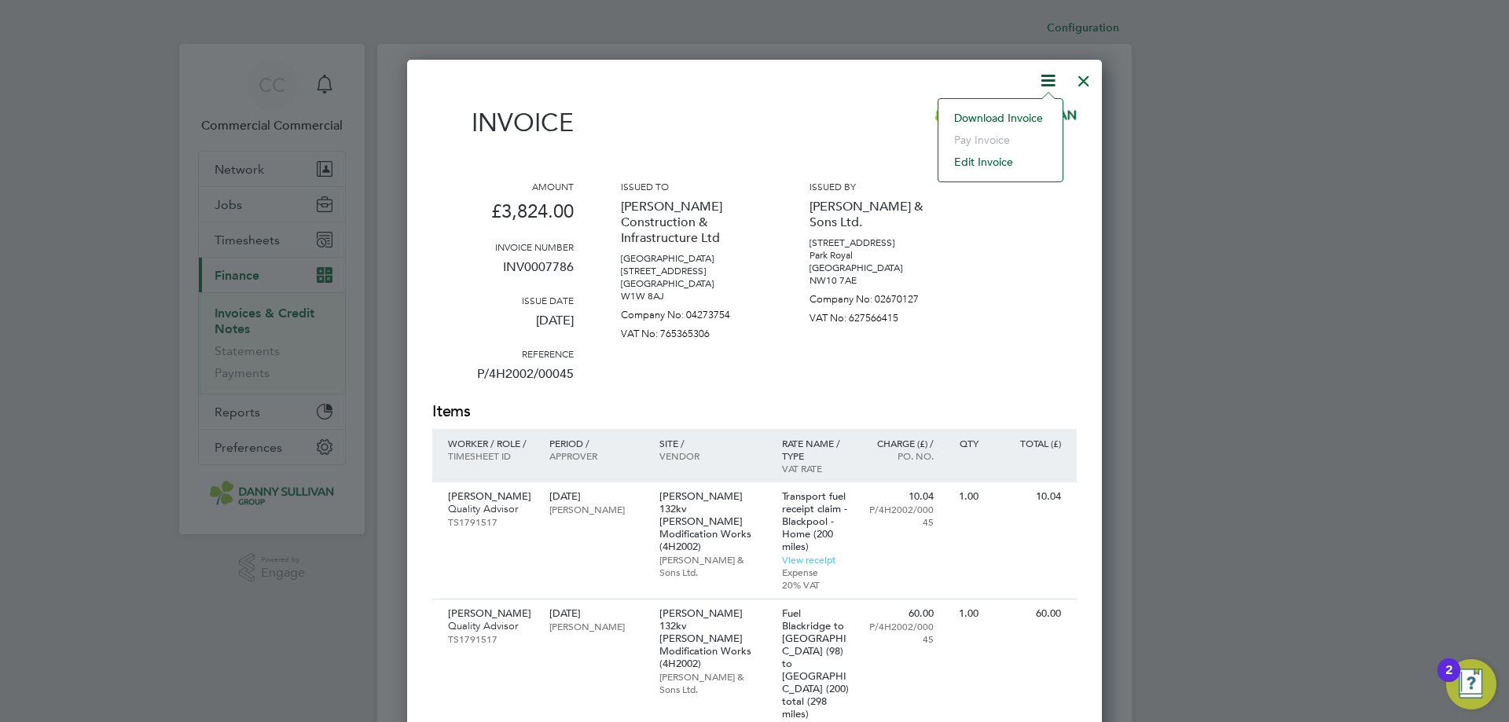
click at [1009, 116] on li "Download Invoice" at bounding box center [1000, 118] width 108 height 22
click at [1086, 79] on div at bounding box center [1083, 77] width 28 height 28
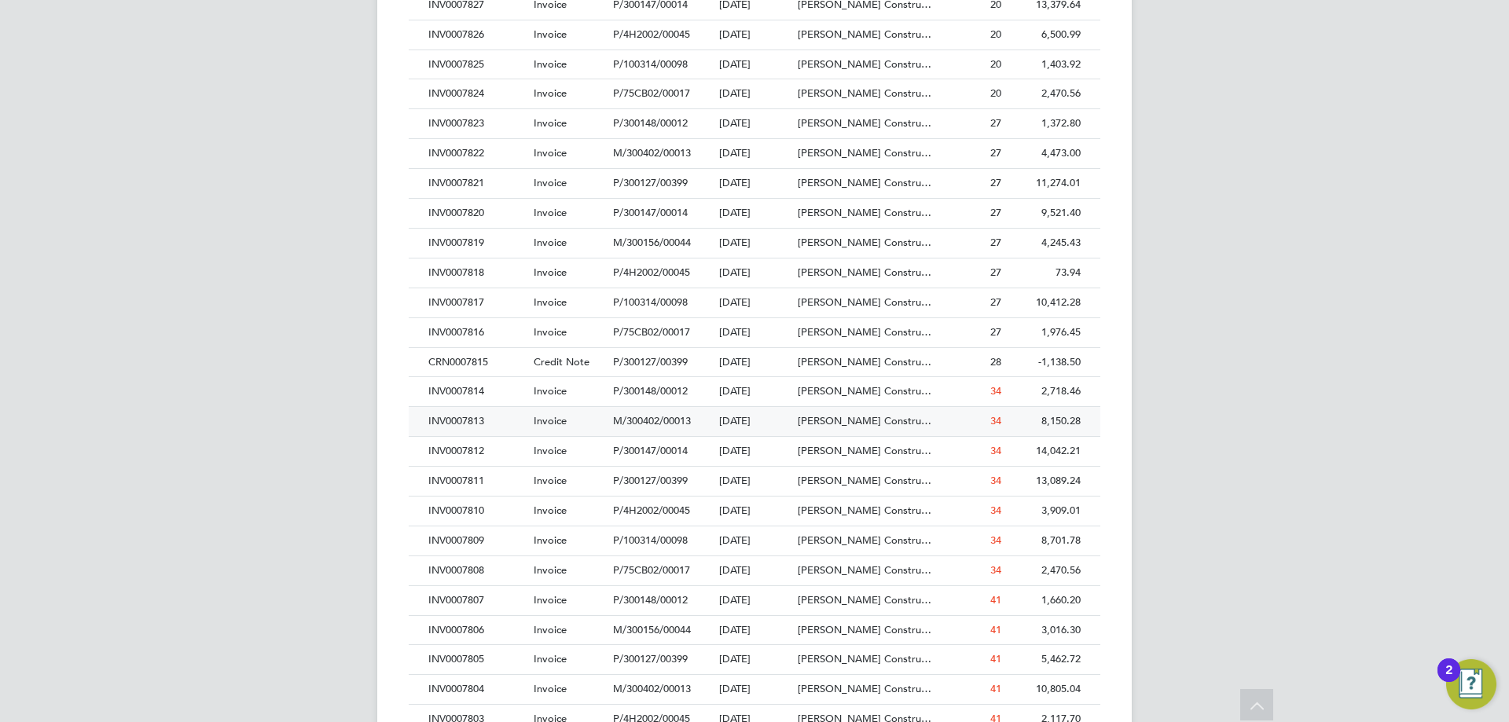
scroll to position [1022, 0]
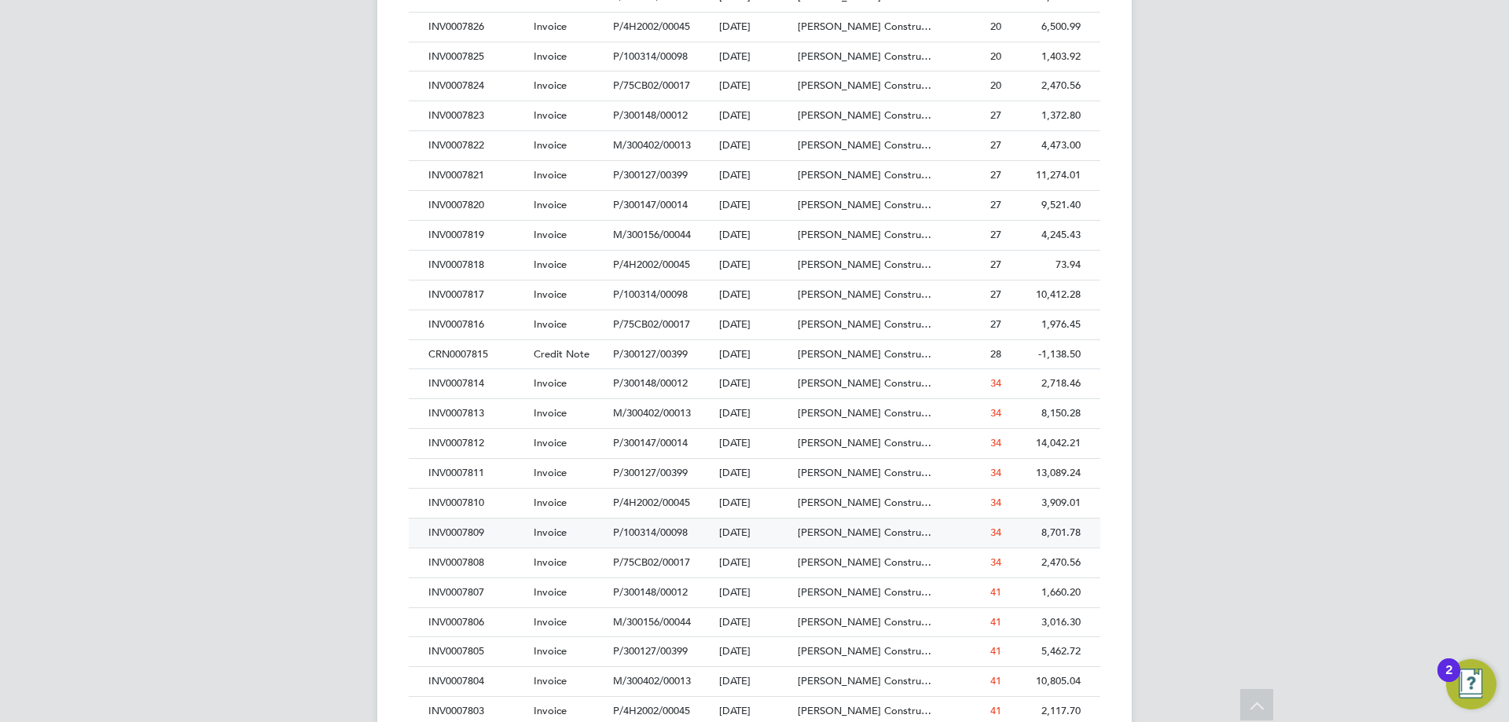
click at [497, 534] on div "INV0007809" at bounding box center [476, 533] width 105 height 29
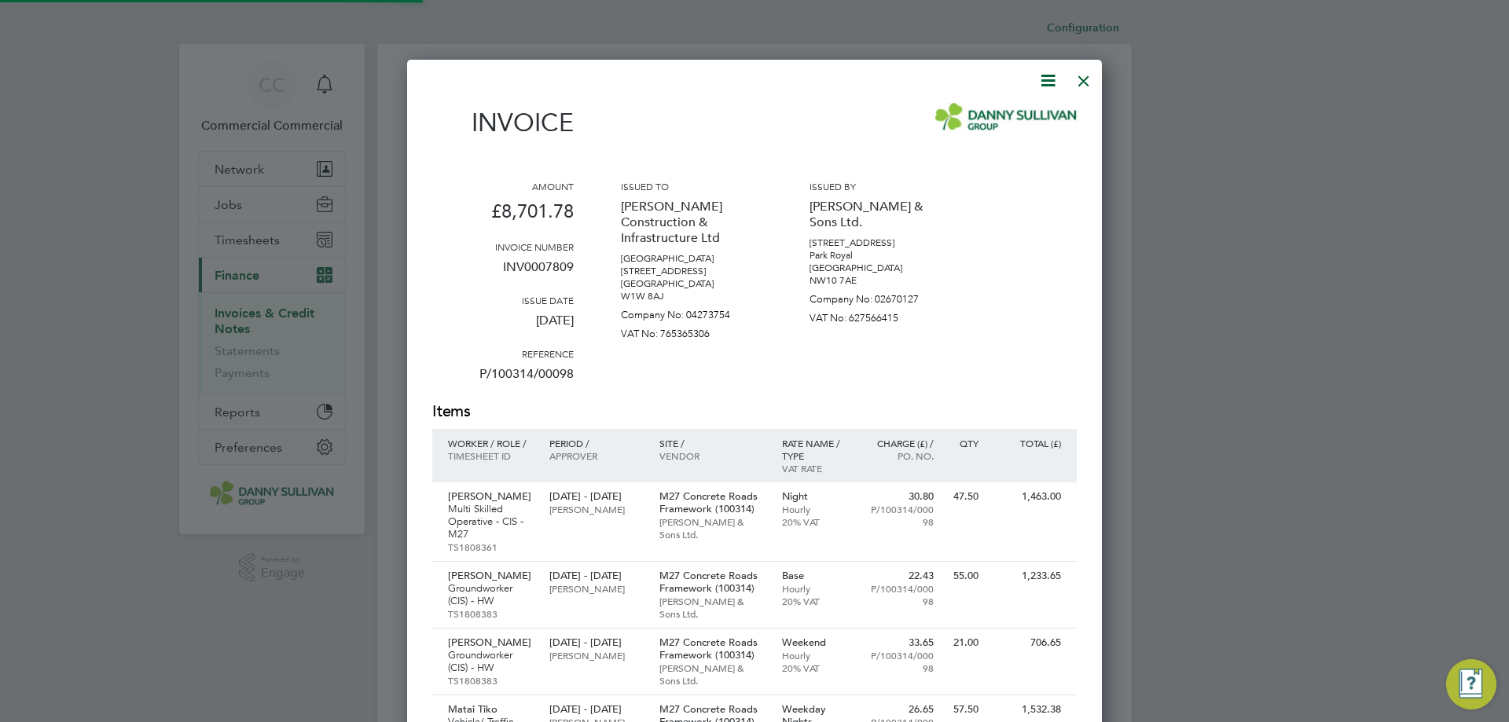
scroll to position [1215, 695]
click at [1044, 83] on icon at bounding box center [1048, 81] width 20 height 20
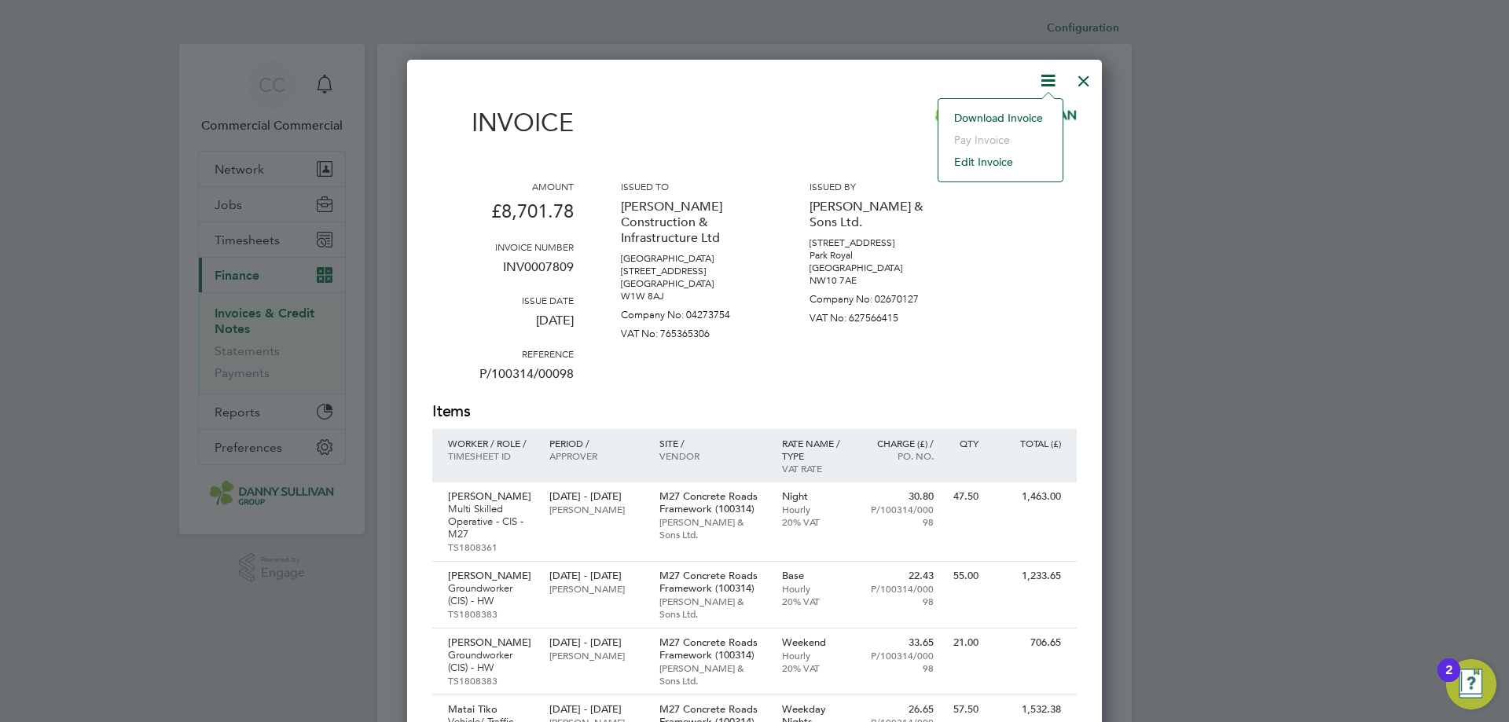
click at [1000, 123] on li "Download Invoice" at bounding box center [1000, 118] width 108 height 22
click at [1078, 68] on div at bounding box center [1083, 77] width 28 height 28
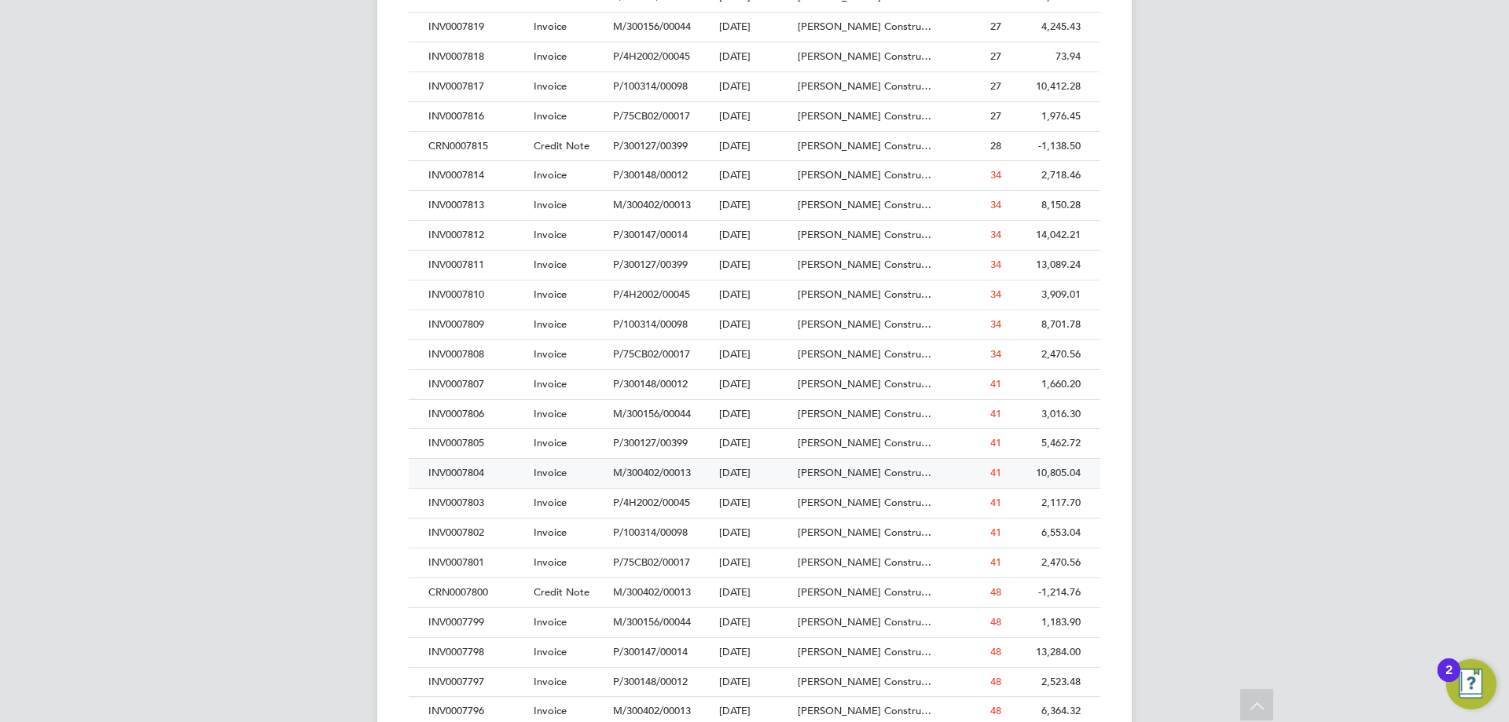
scroll to position [1257, 0]
click at [484, 439] on div "INV0007804" at bounding box center [476, 445] width 105 height 29
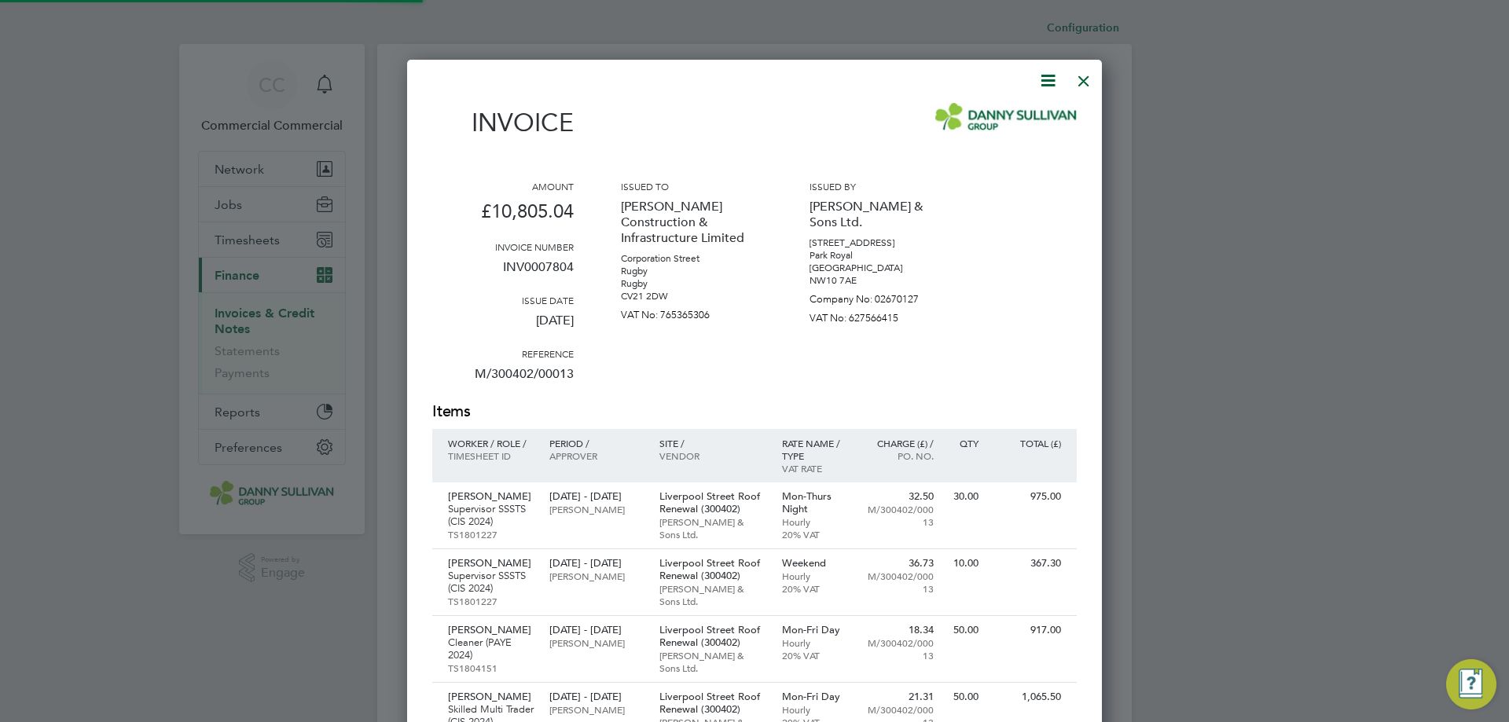
scroll to position [1574, 695]
click at [1049, 83] on icon at bounding box center [1048, 81] width 20 height 20
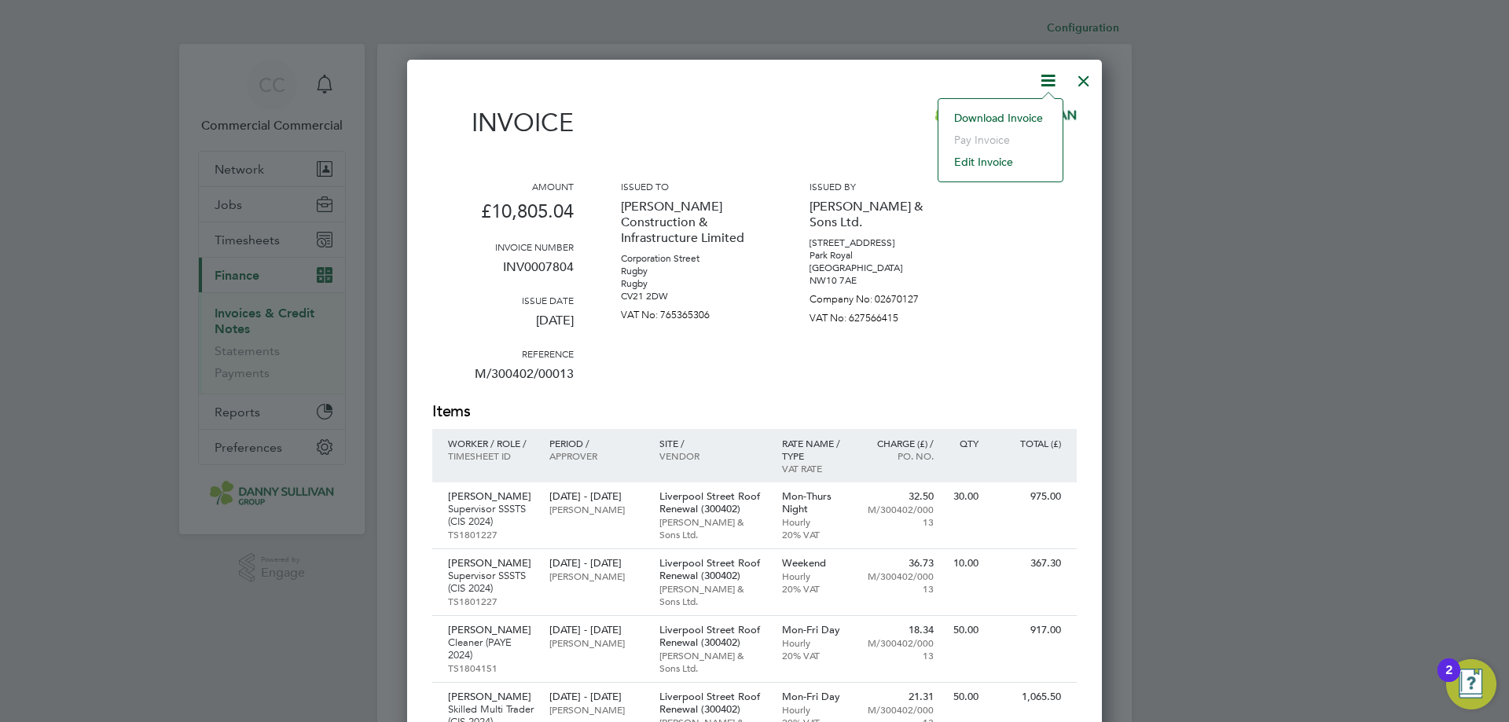
click at [1010, 115] on li "Download Invoice" at bounding box center [1000, 118] width 108 height 22
click at [1082, 81] on div at bounding box center [1083, 77] width 28 height 28
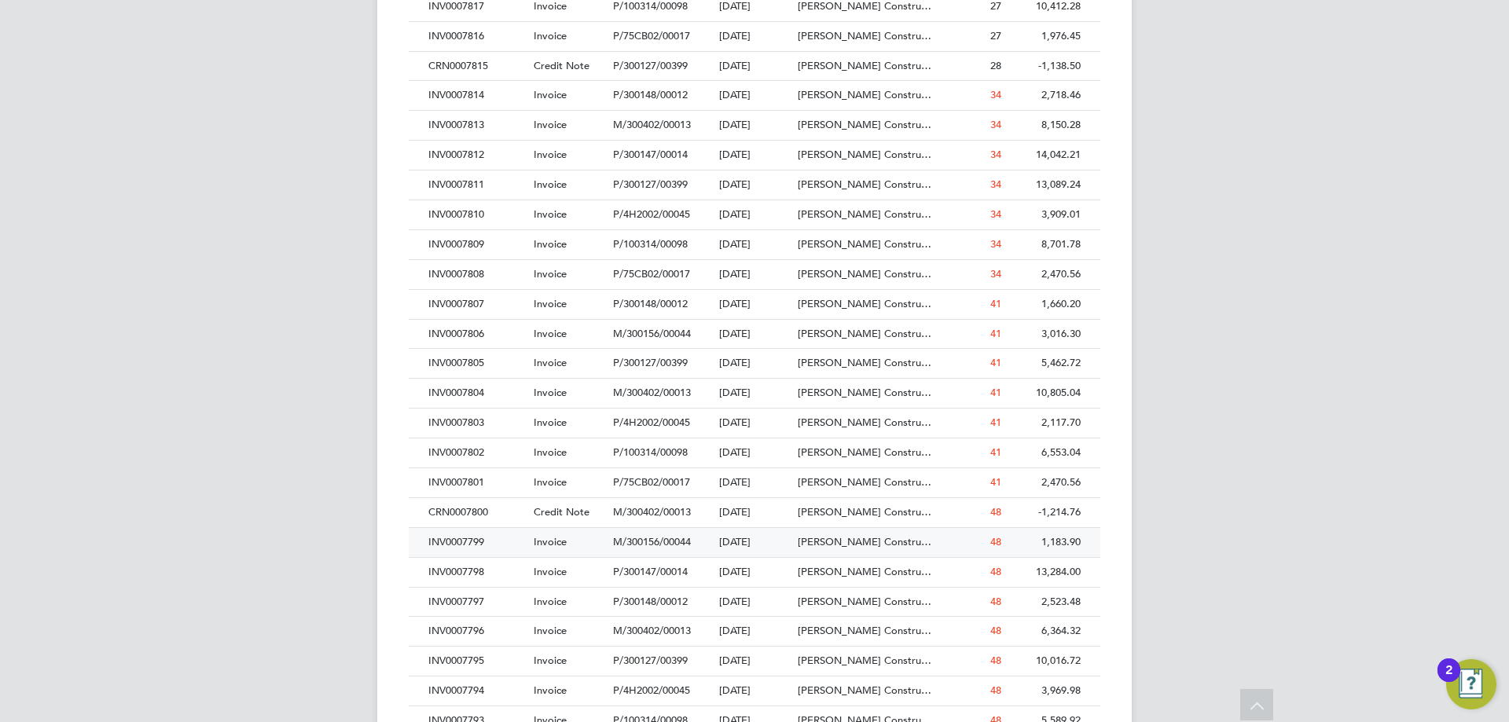
scroll to position [1336, 0]
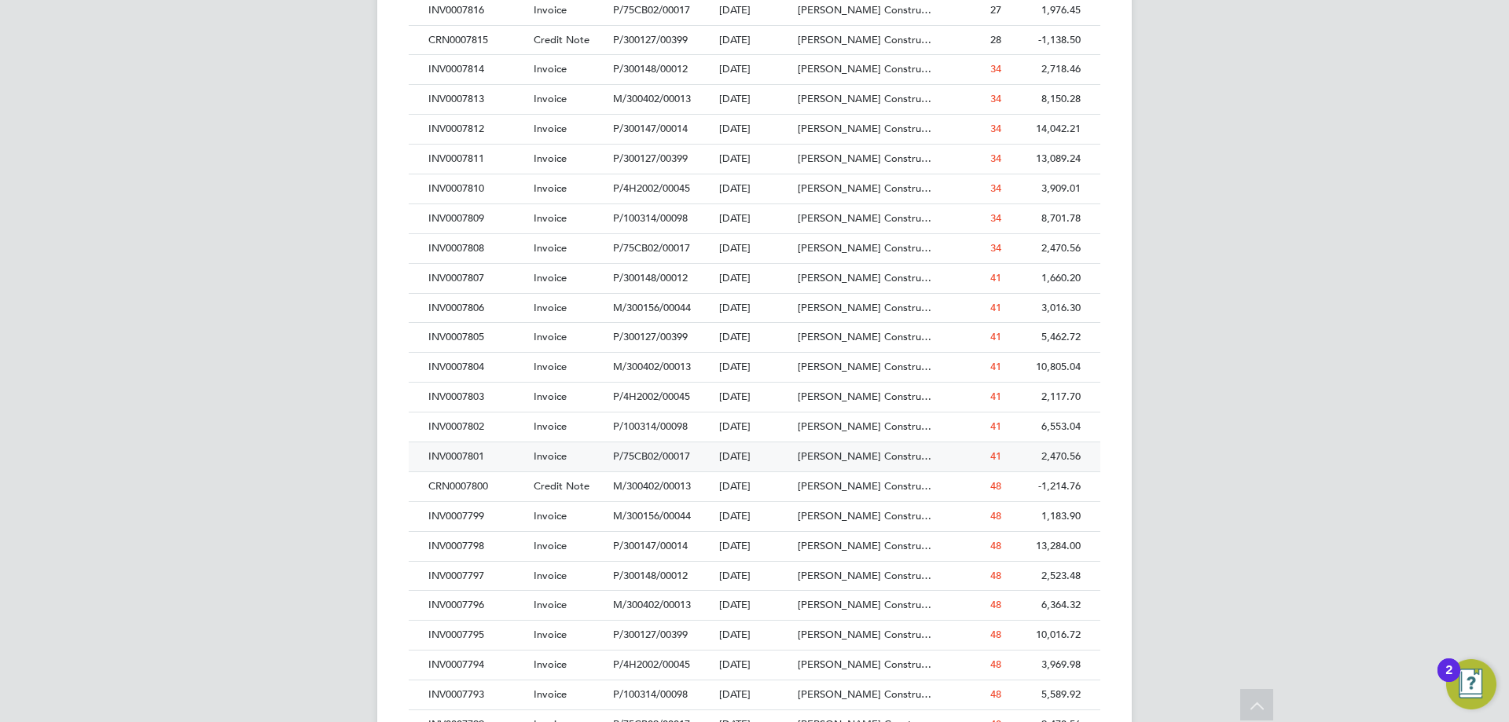
click at [480, 454] on div "INV0007801" at bounding box center [476, 456] width 105 height 29
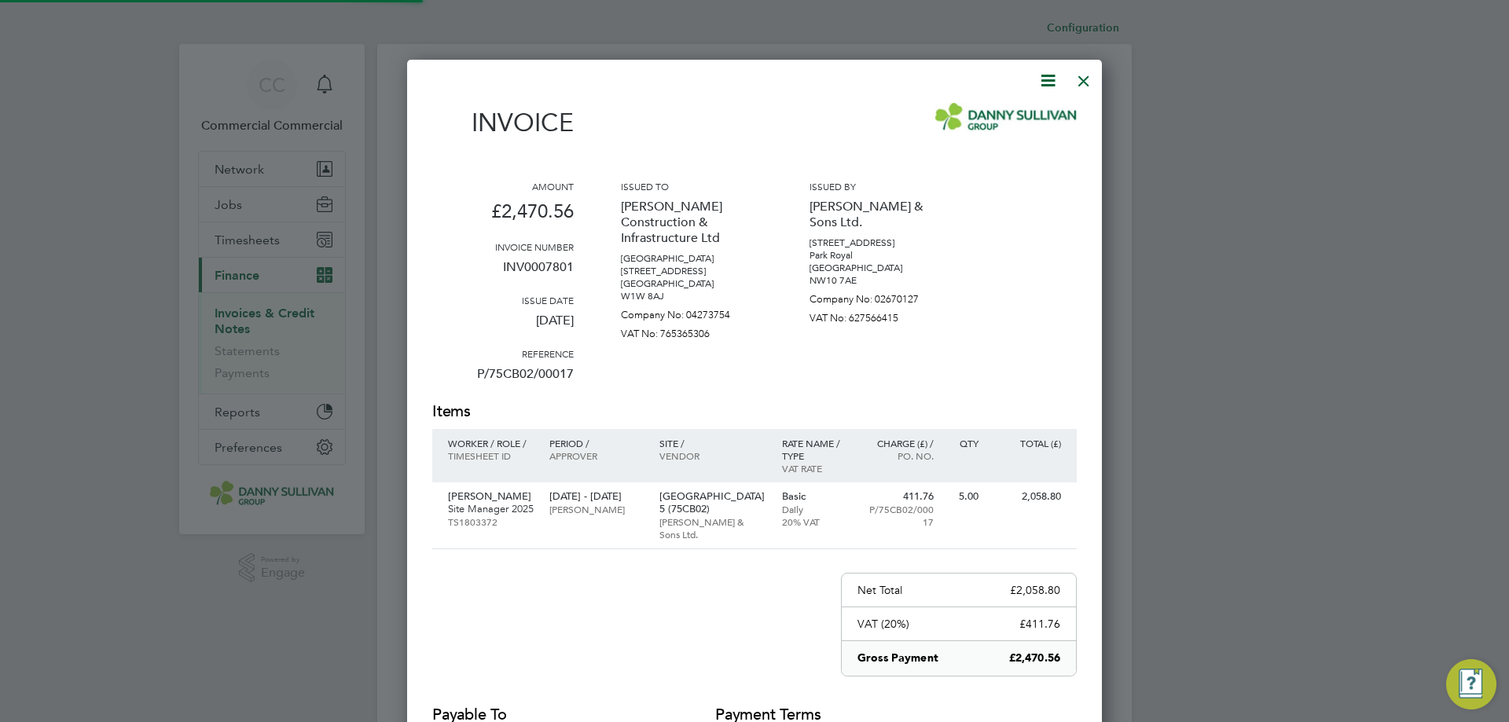
scroll to position [831, 695]
click at [1050, 82] on icon at bounding box center [1048, 81] width 20 height 20
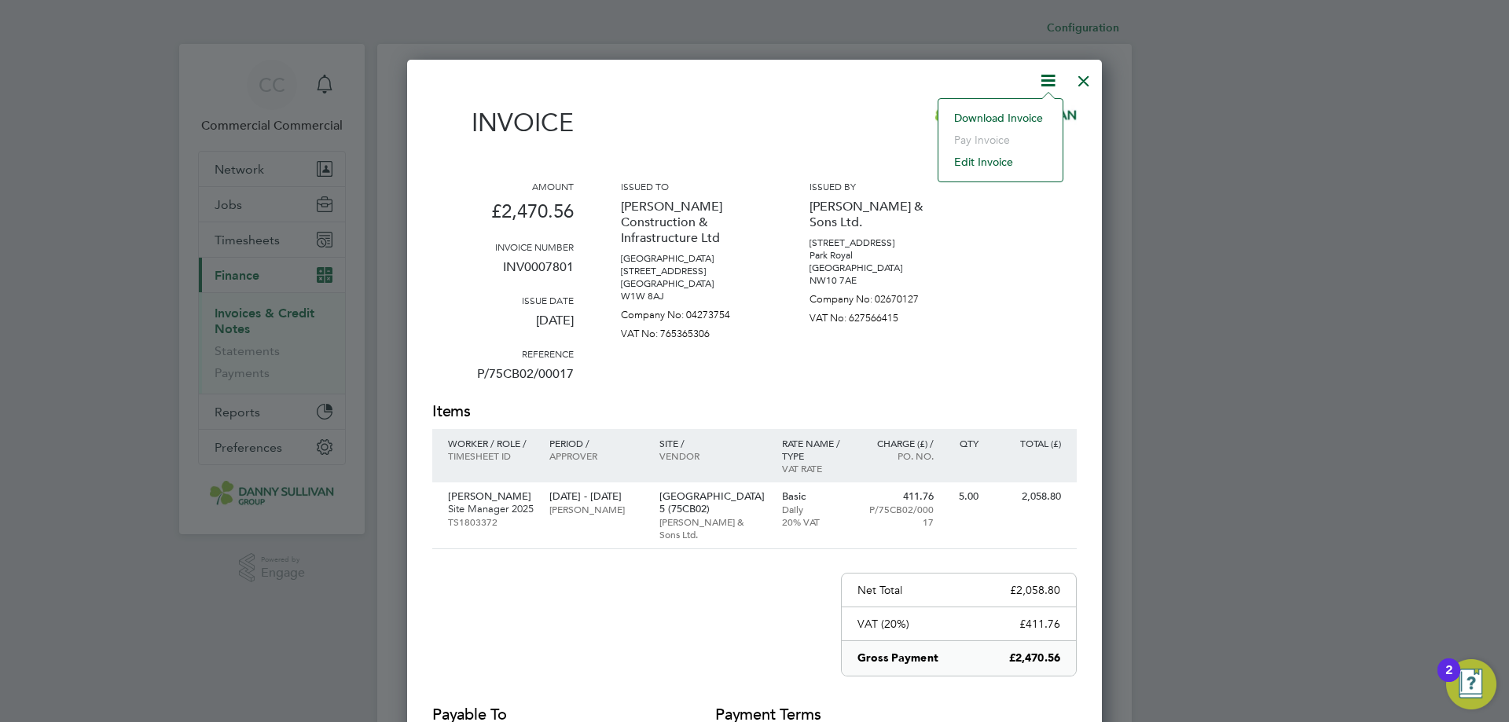
click at [986, 119] on li "Download Invoice" at bounding box center [1000, 118] width 108 height 22
click at [1087, 84] on div at bounding box center [1083, 77] width 28 height 28
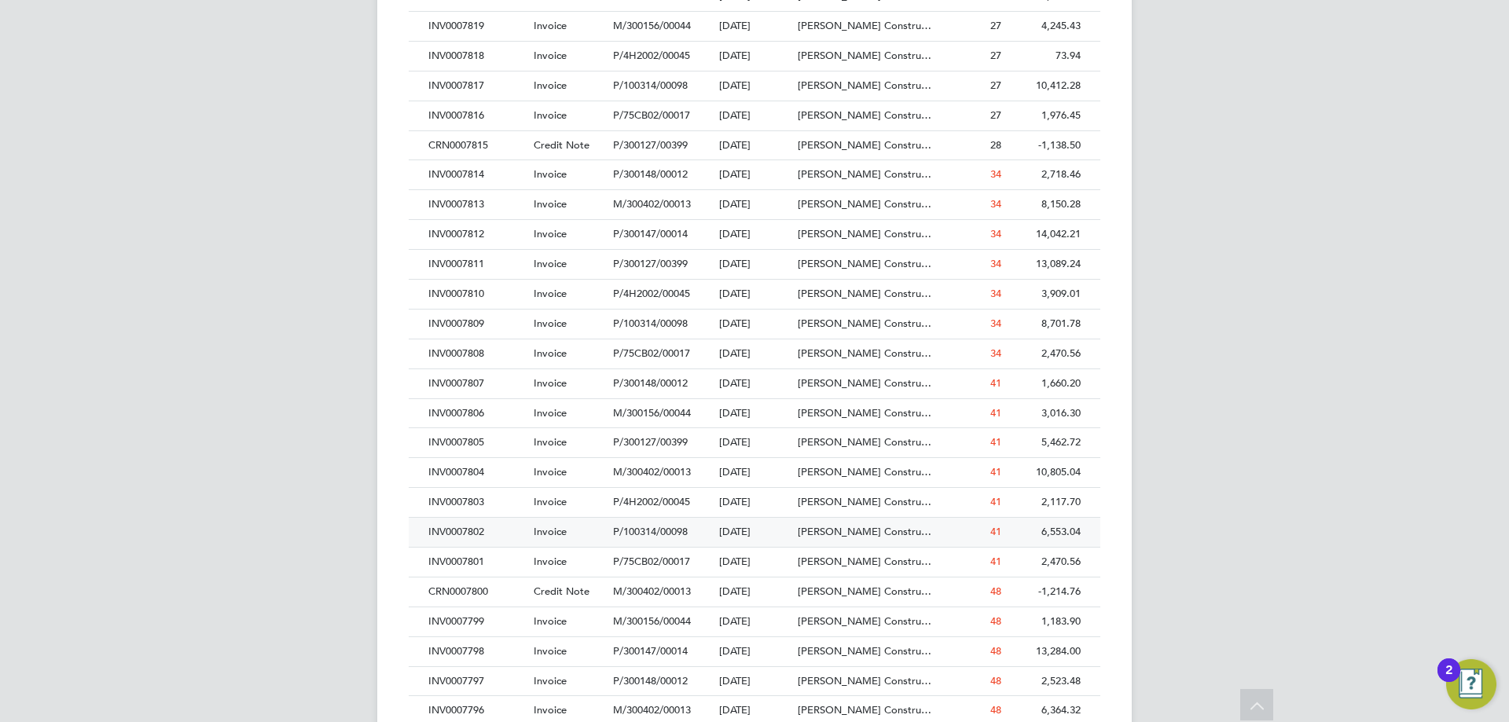
scroll to position [1257, 0]
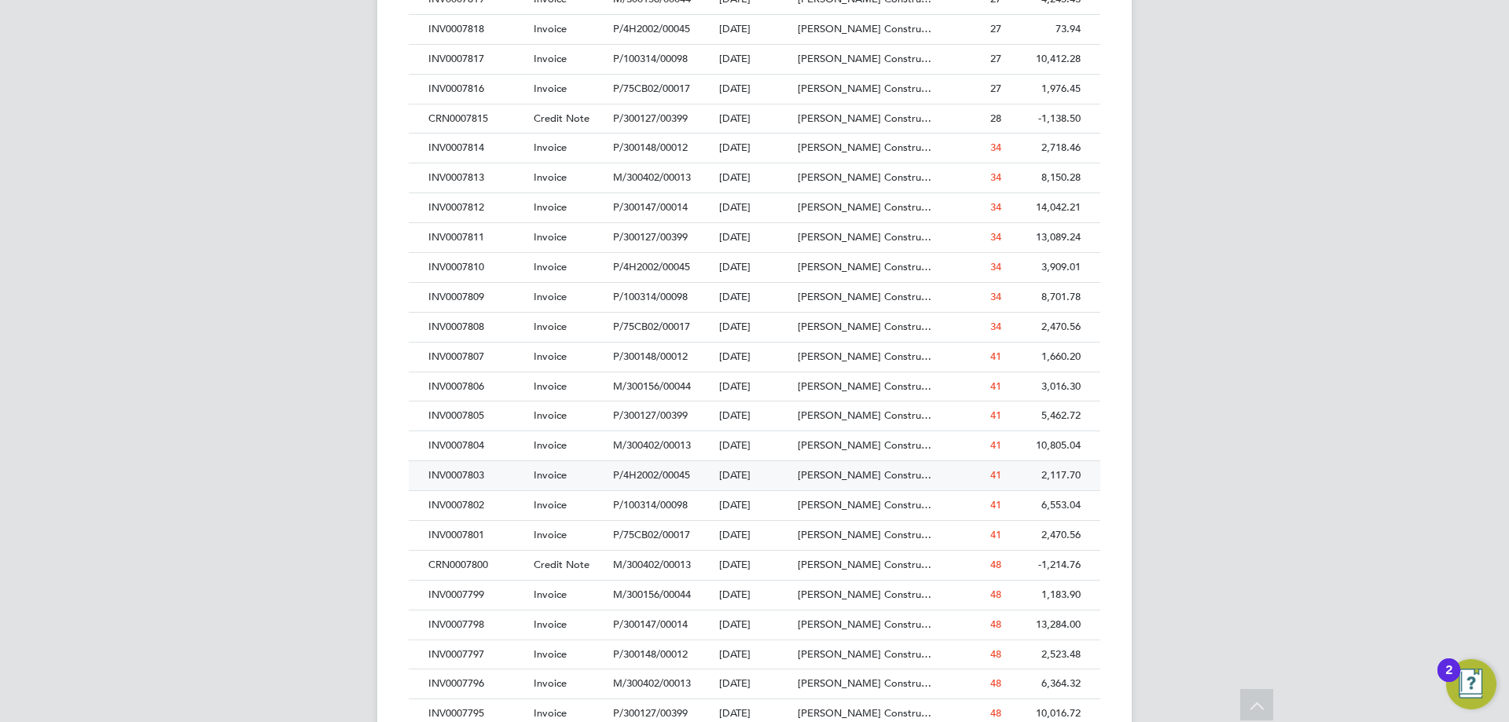
click at [483, 474] on div "INV0007803" at bounding box center [476, 475] width 105 height 29
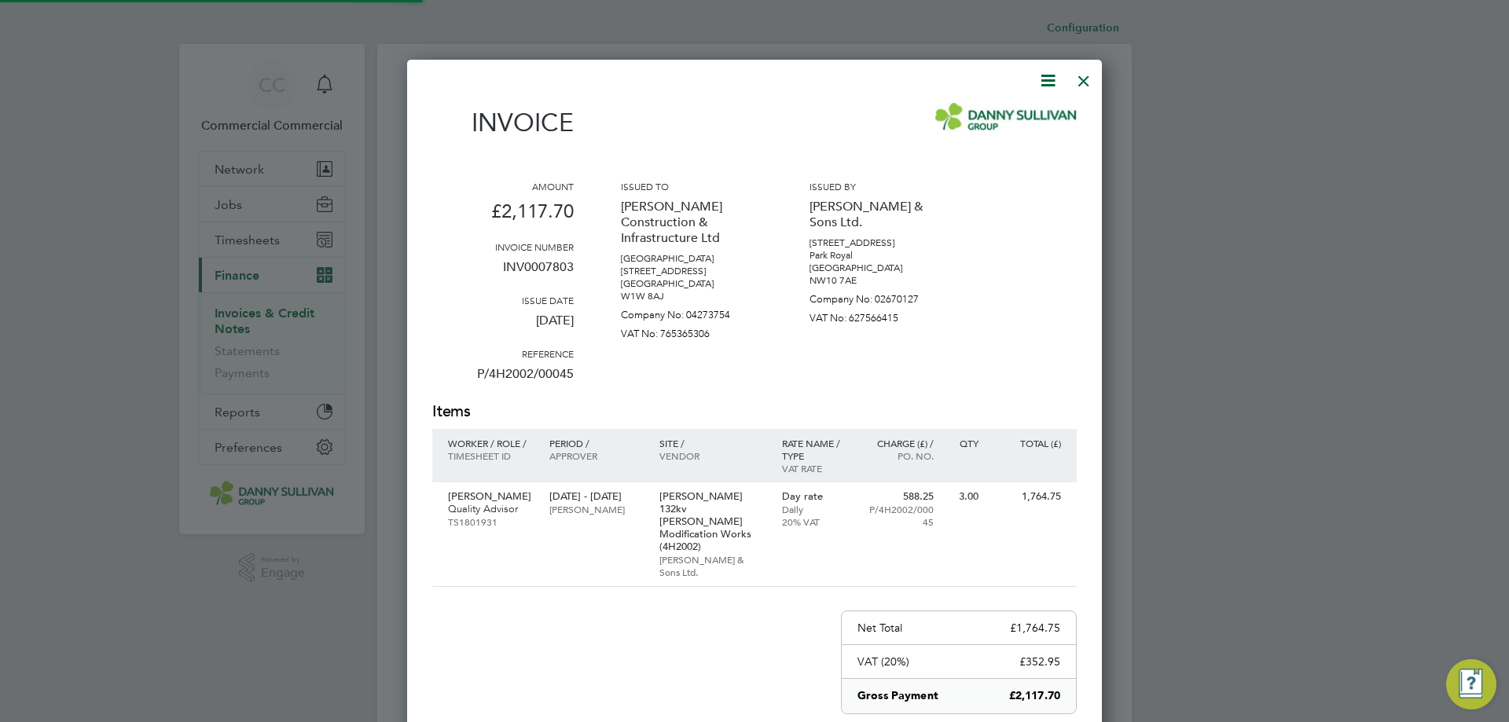
scroll to position [843, 695]
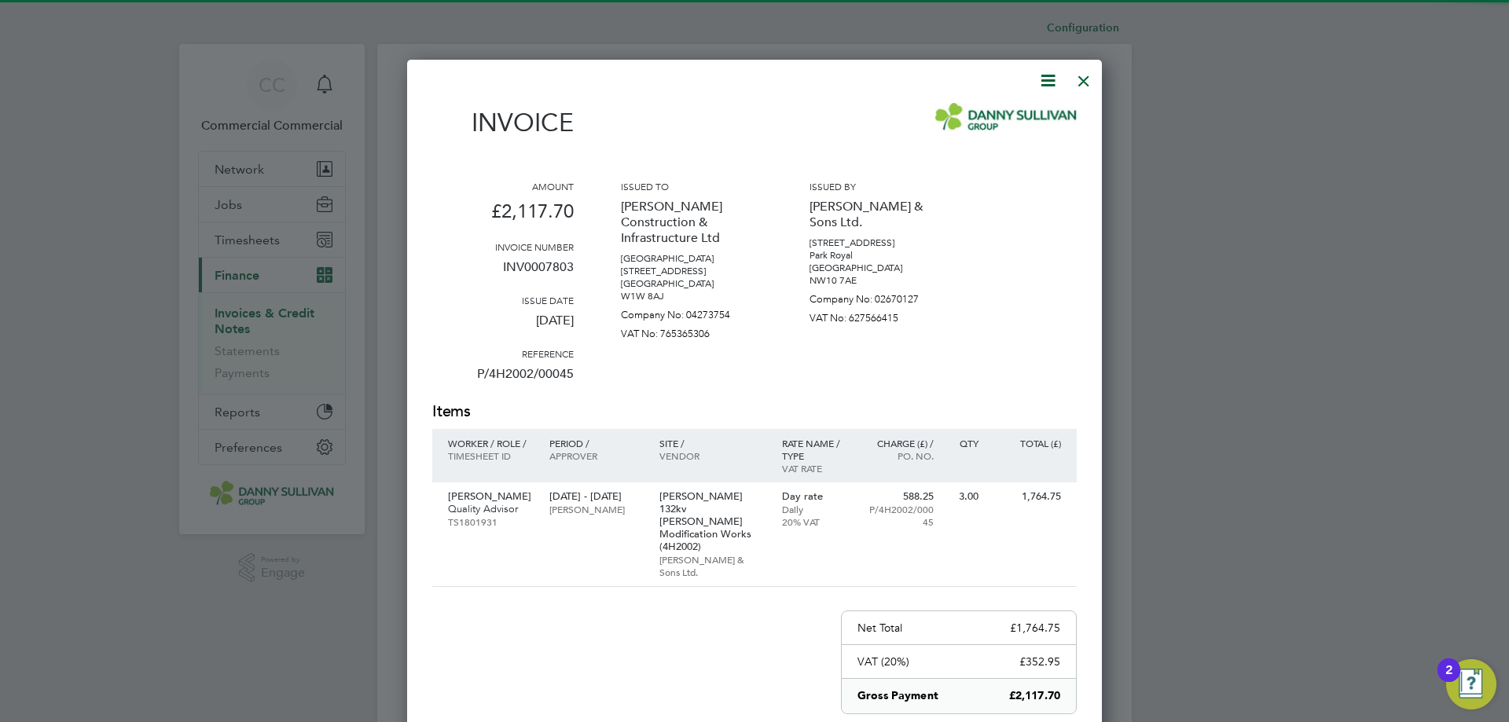
click at [1044, 82] on icon at bounding box center [1048, 81] width 20 height 20
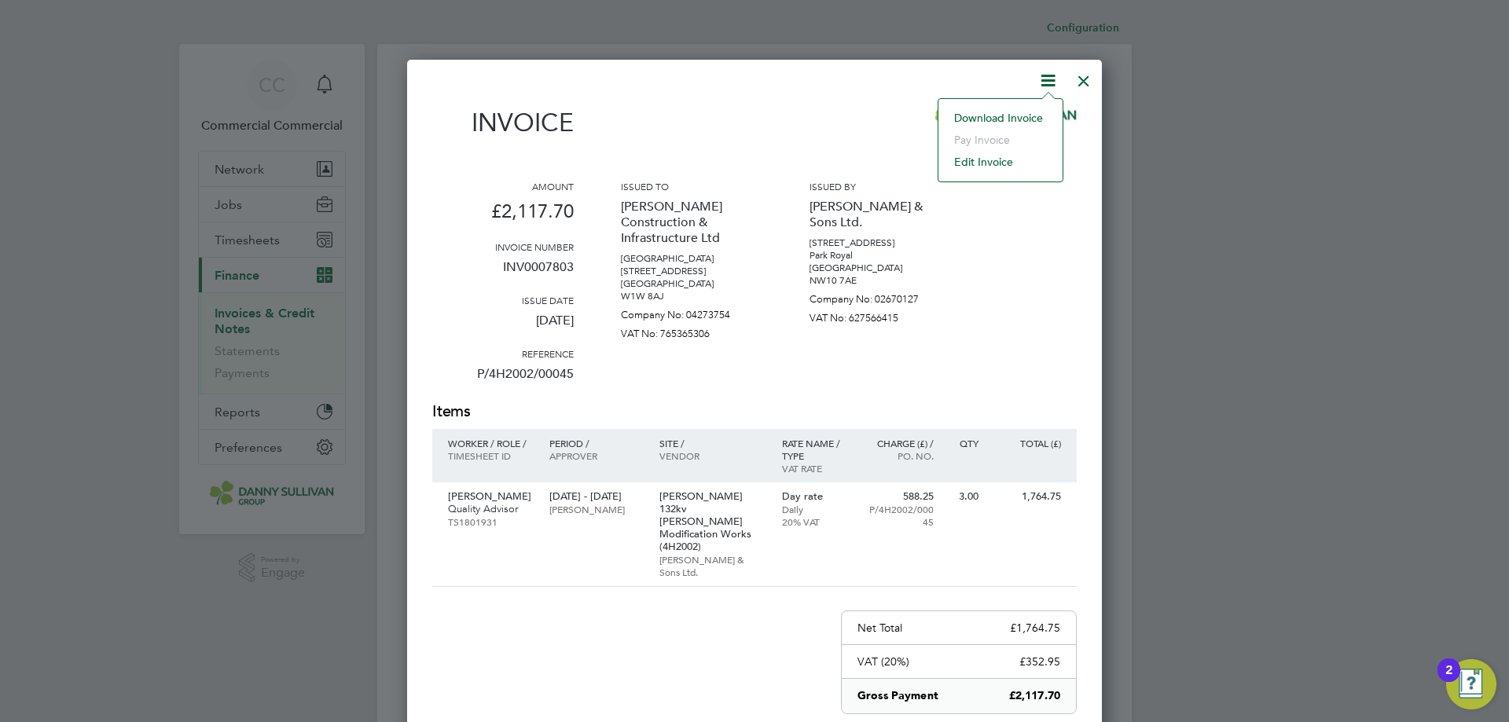
click at [1032, 110] on li "Download Invoice" at bounding box center [1000, 118] width 108 height 22
click at [1084, 75] on div at bounding box center [1083, 77] width 28 height 28
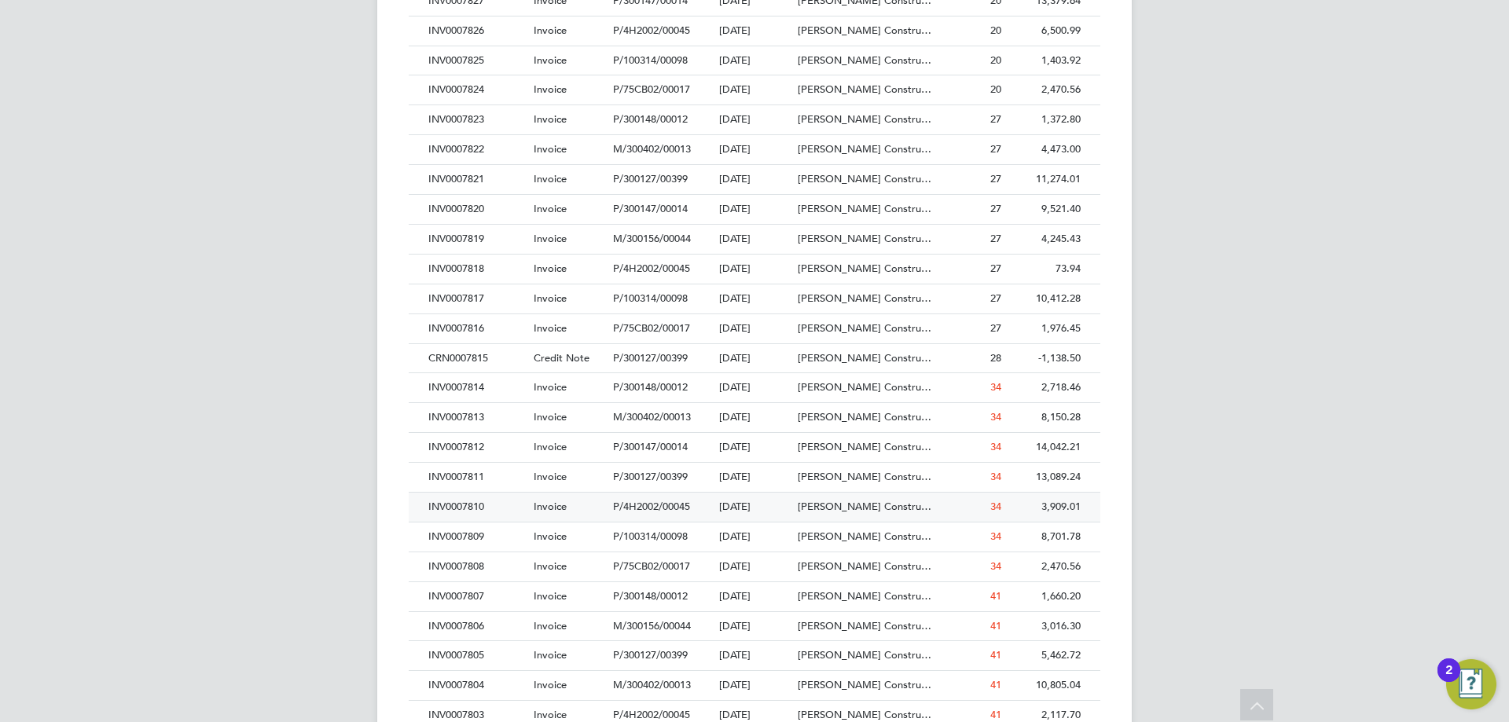
scroll to position [1195, 0]
click at [479, 472] on div "INV0007805" at bounding box center [476, 478] width 105 height 29
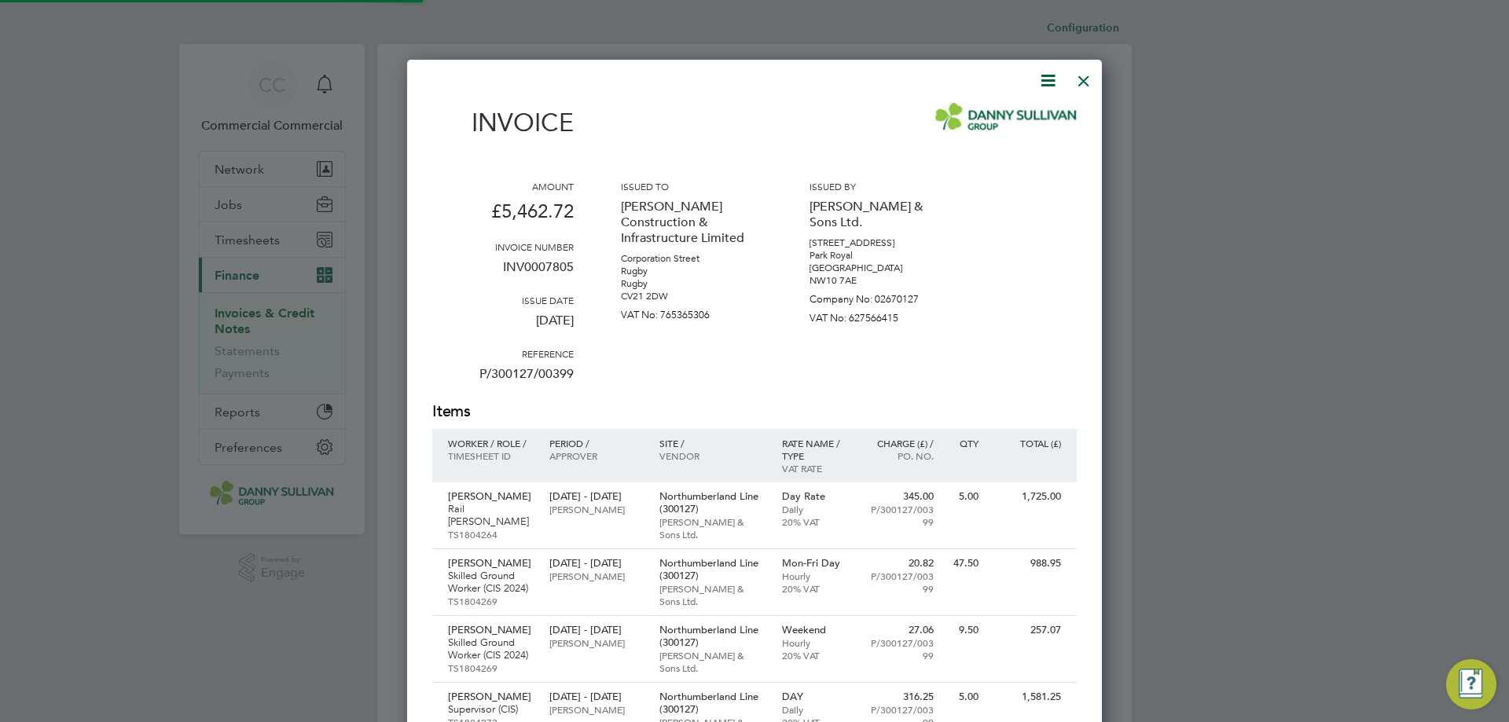
scroll to position [1031, 695]
click at [1054, 72] on icon at bounding box center [1048, 81] width 20 height 20
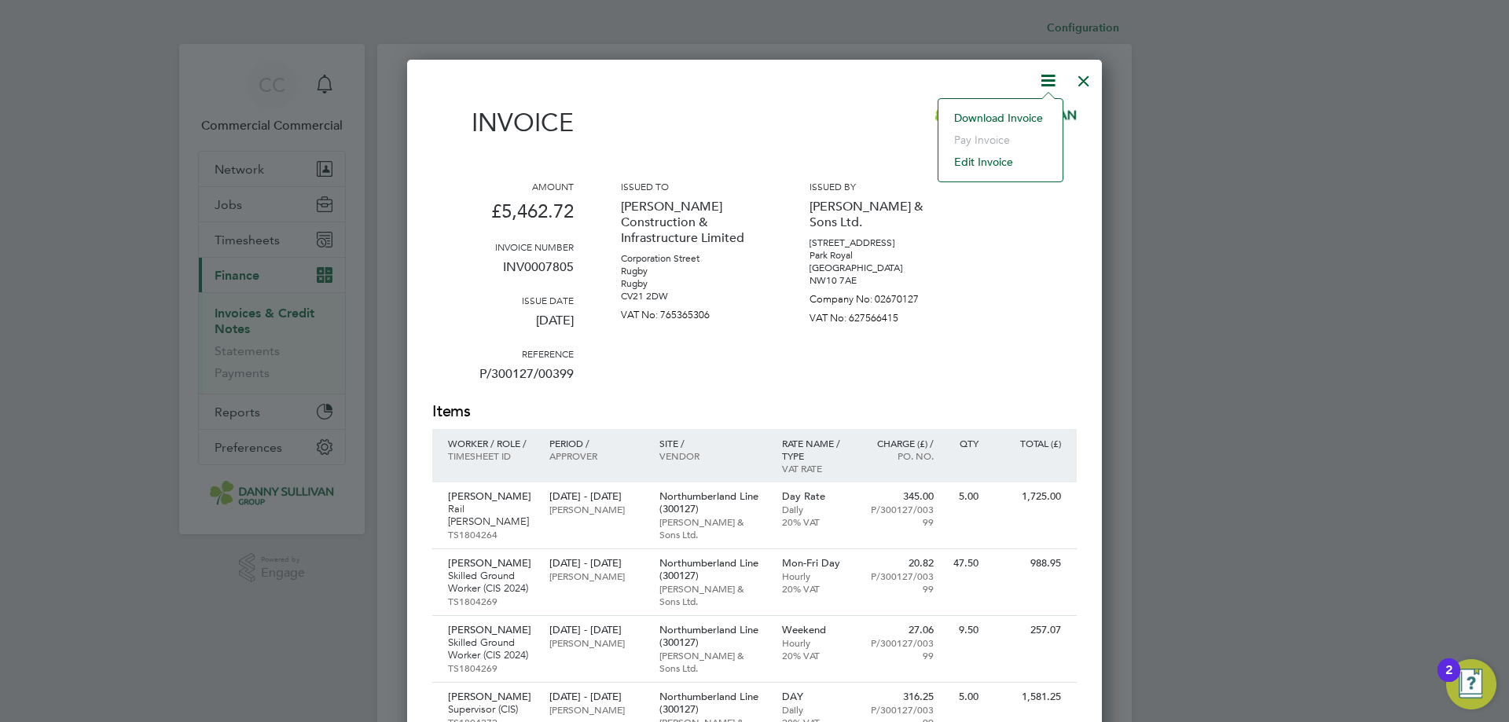
click at [1018, 110] on li "Download Invoice" at bounding box center [1000, 118] width 108 height 22
click at [1077, 73] on div at bounding box center [1083, 77] width 28 height 28
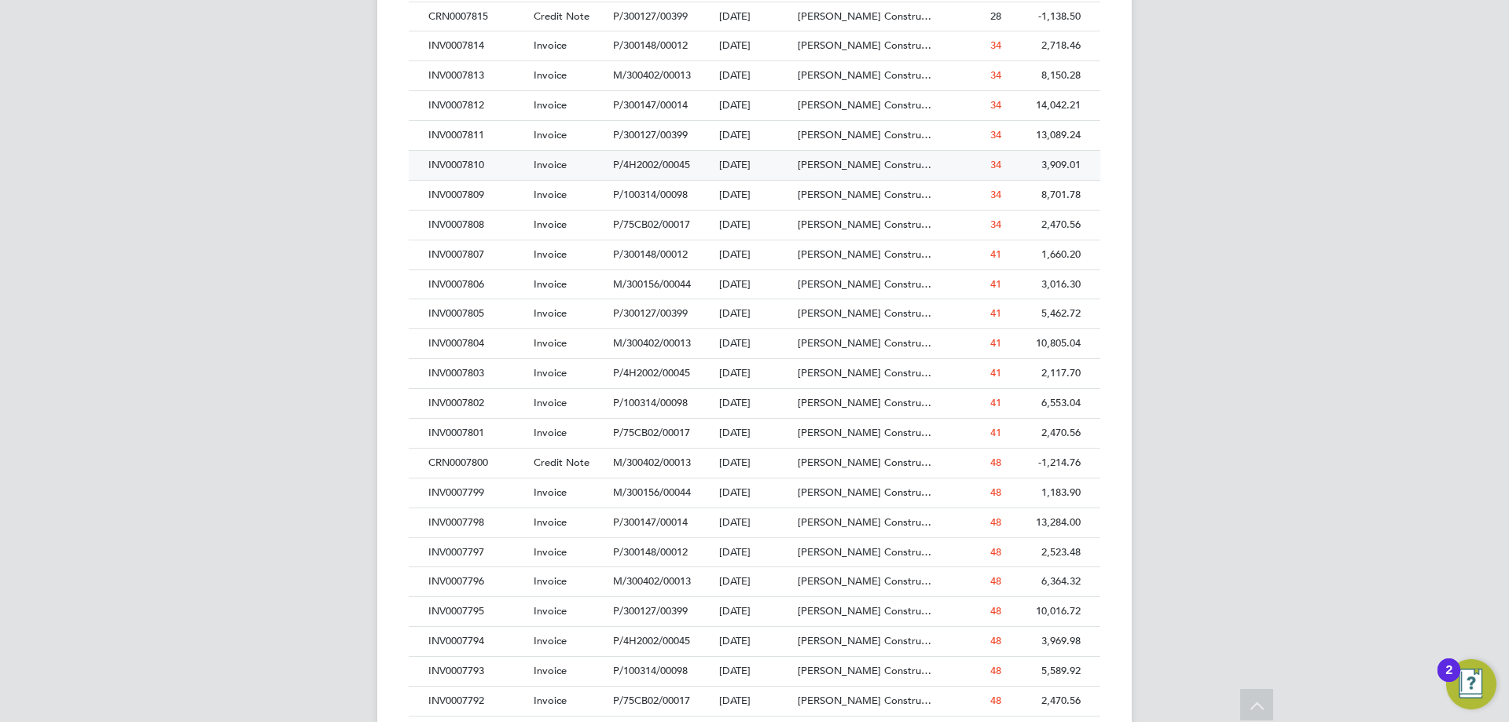
scroll to position [1493, 0]
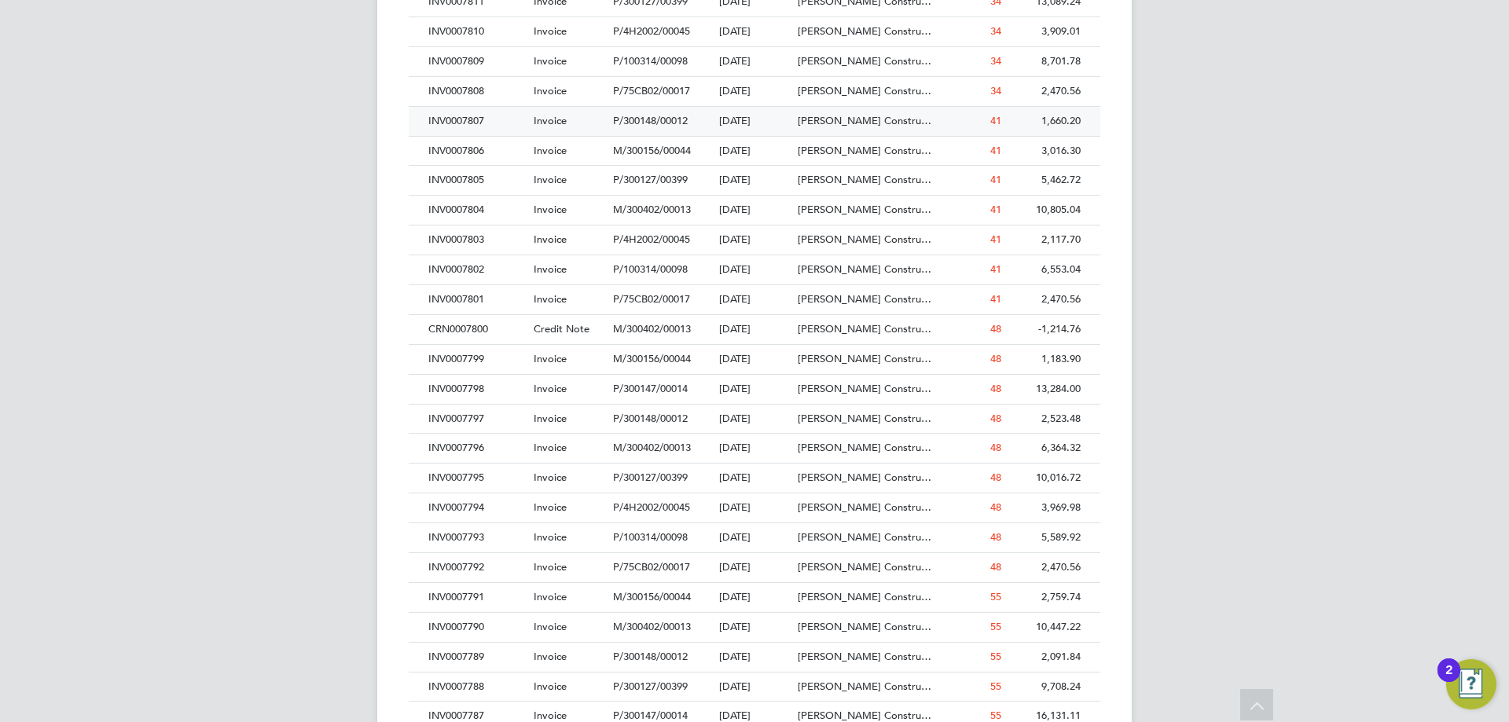
click at [486, 115] on div "INV0007807" at bounding box center [476, 121] width 105 height 29
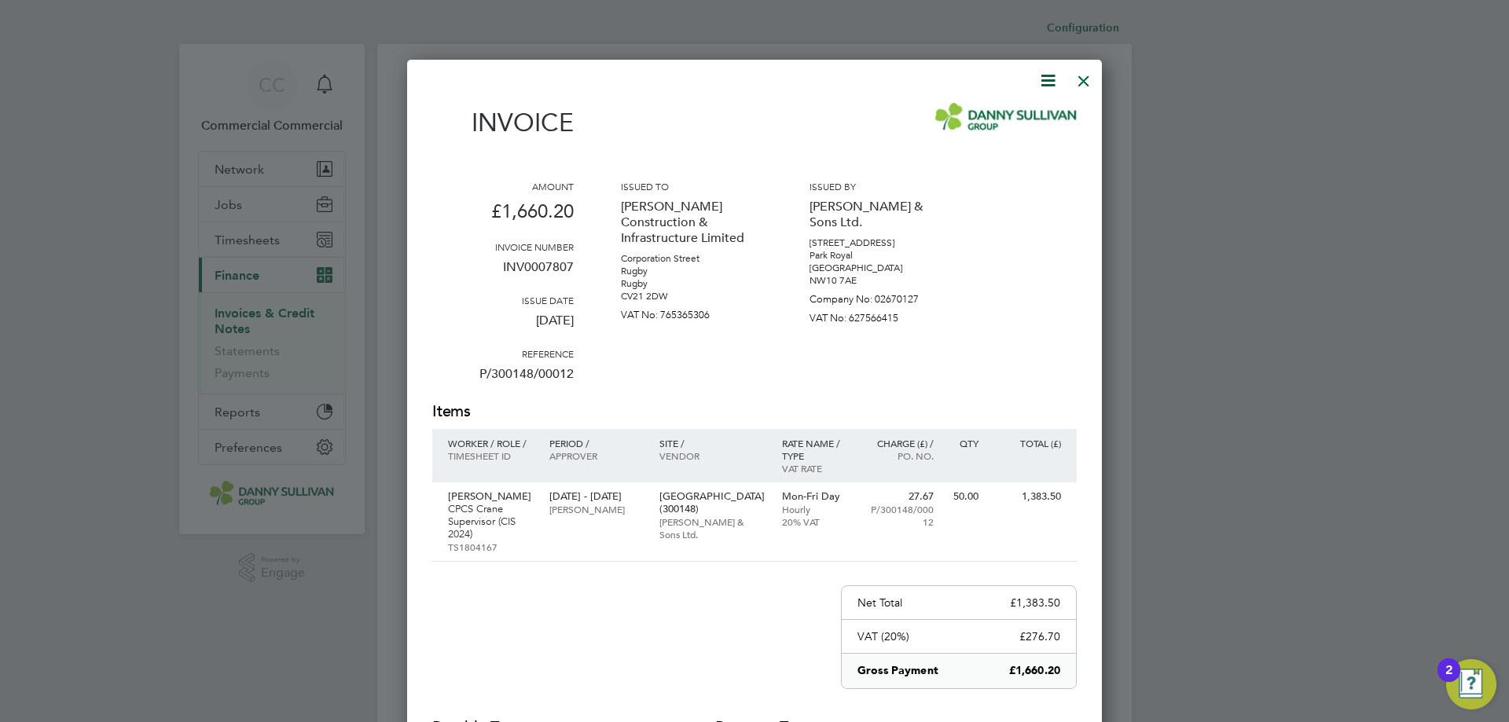
scroll to position [843, 695]
click at [1048, 72] on icon at bounding box center [1048, 81] width 20 height 20
click at [1027, 113] on li "Download Invoice" at bounding box center [1000, 118] width 108 height 22
click at [1091, 77] on div at bounding box center [1083, 77] width 28 height 28
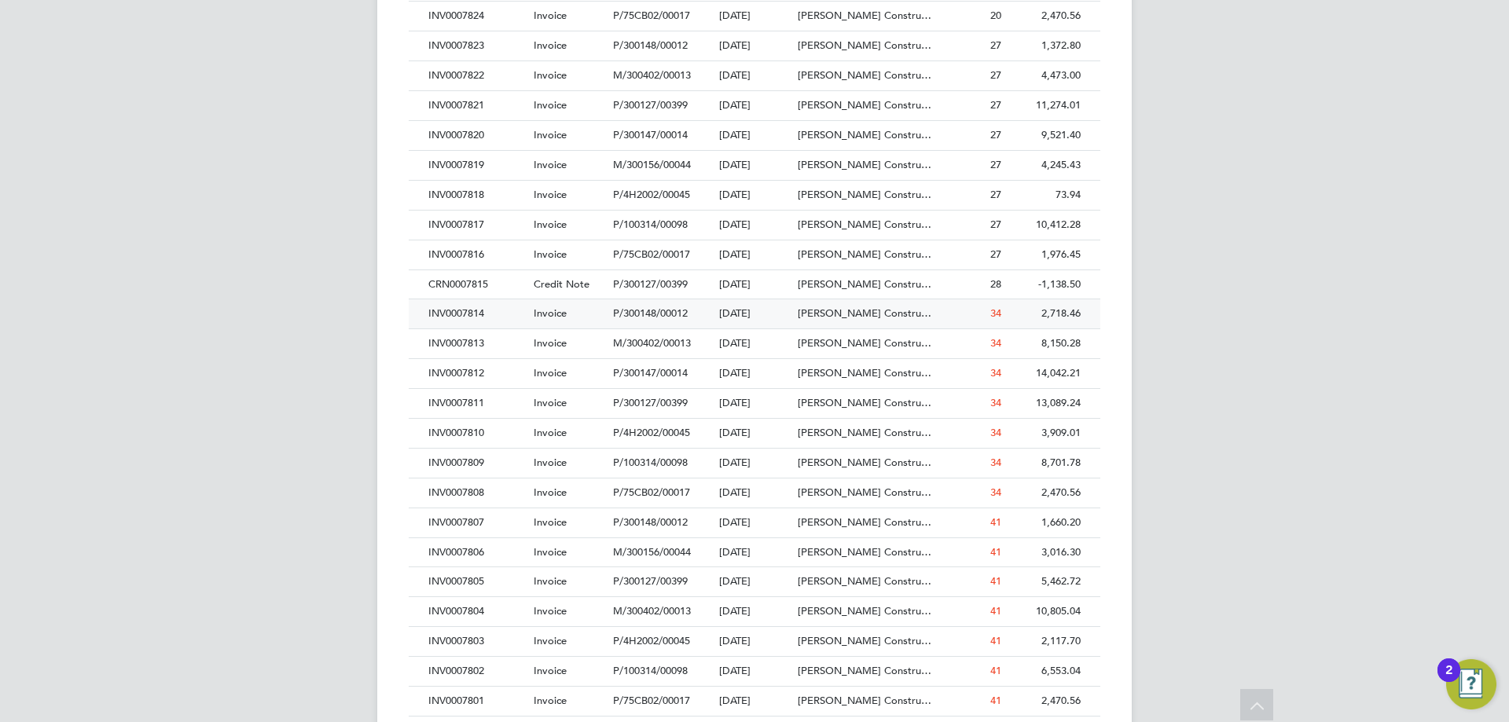
scroll to position [1100, 0]
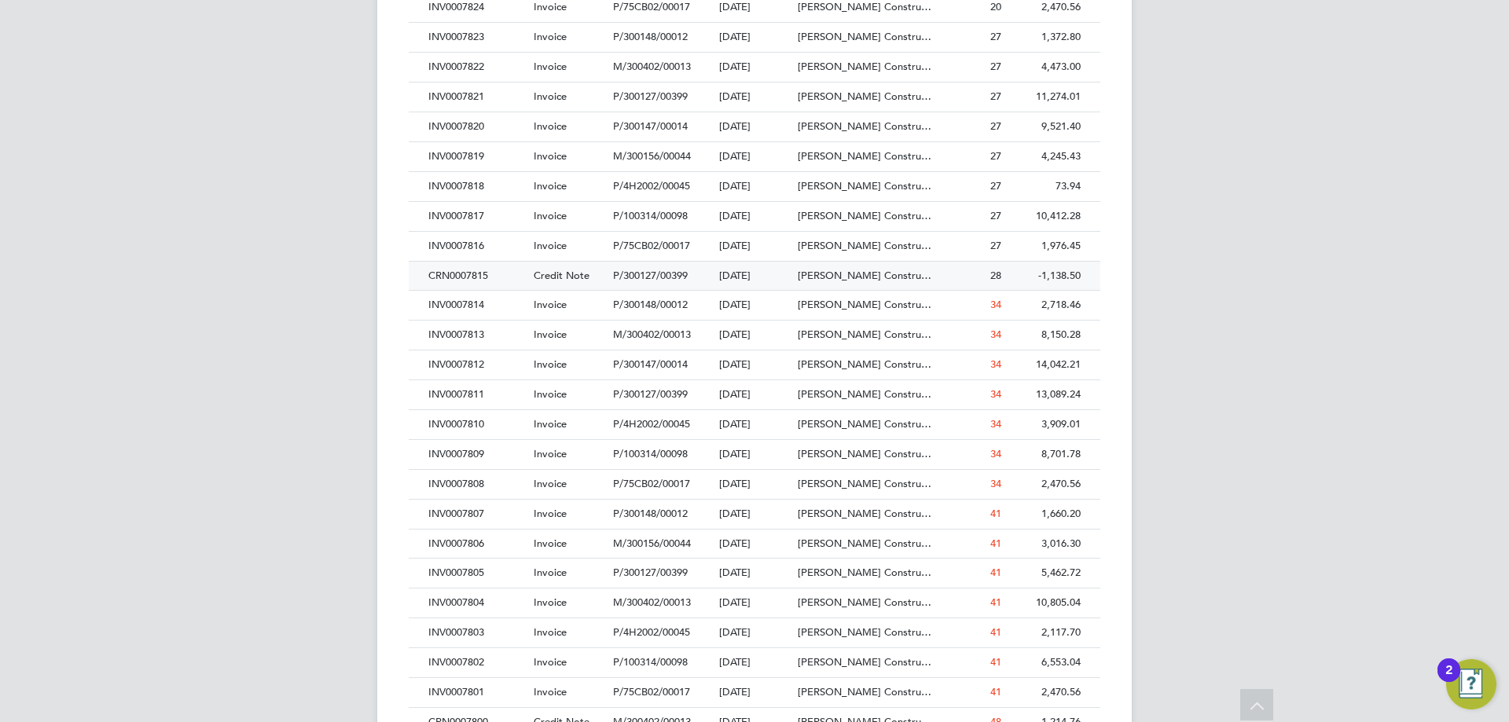
click at [518, 277] on div "CRN0007815" at bounding box center [476, 276] width 105 height 29
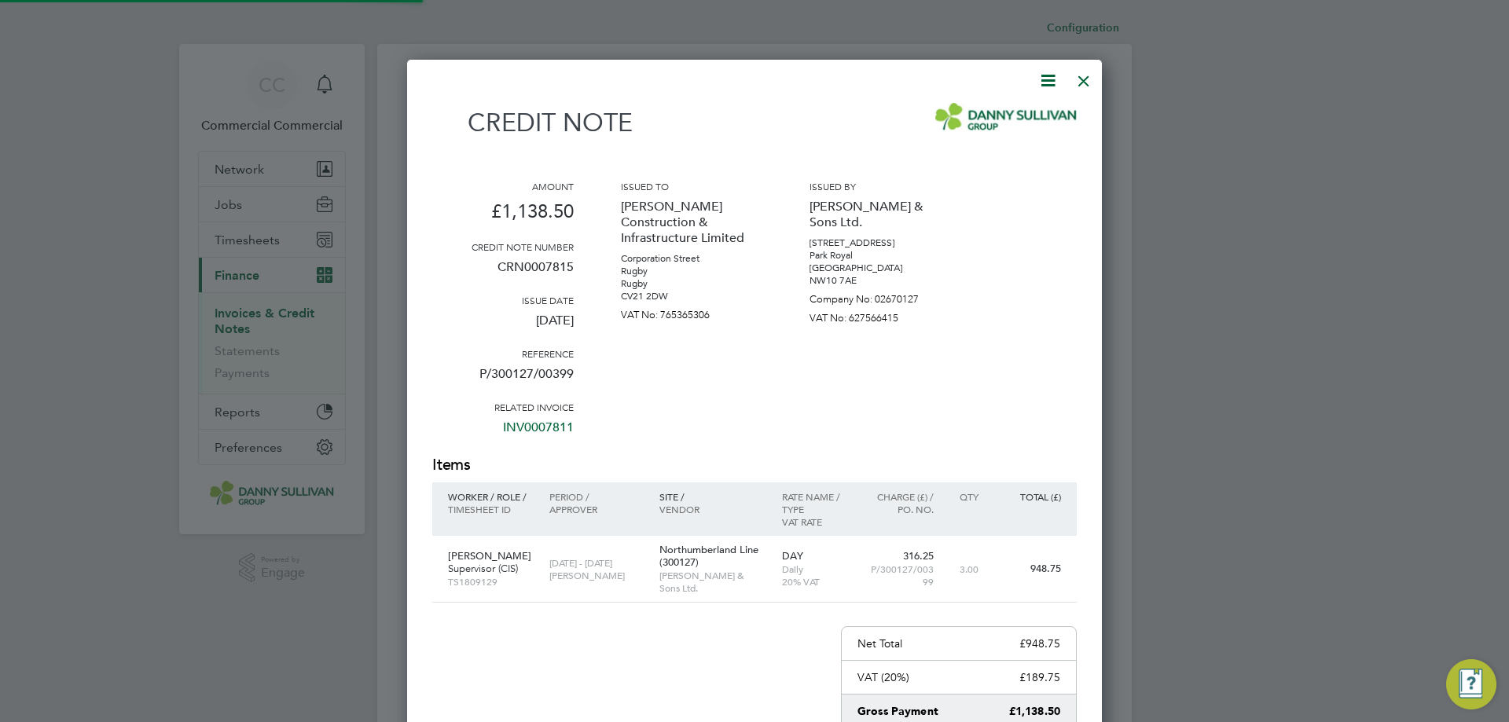
scroll to position [884, 695]
click at [1038, 84] on icon at bounding box center [1048, 81] width 20 height 20
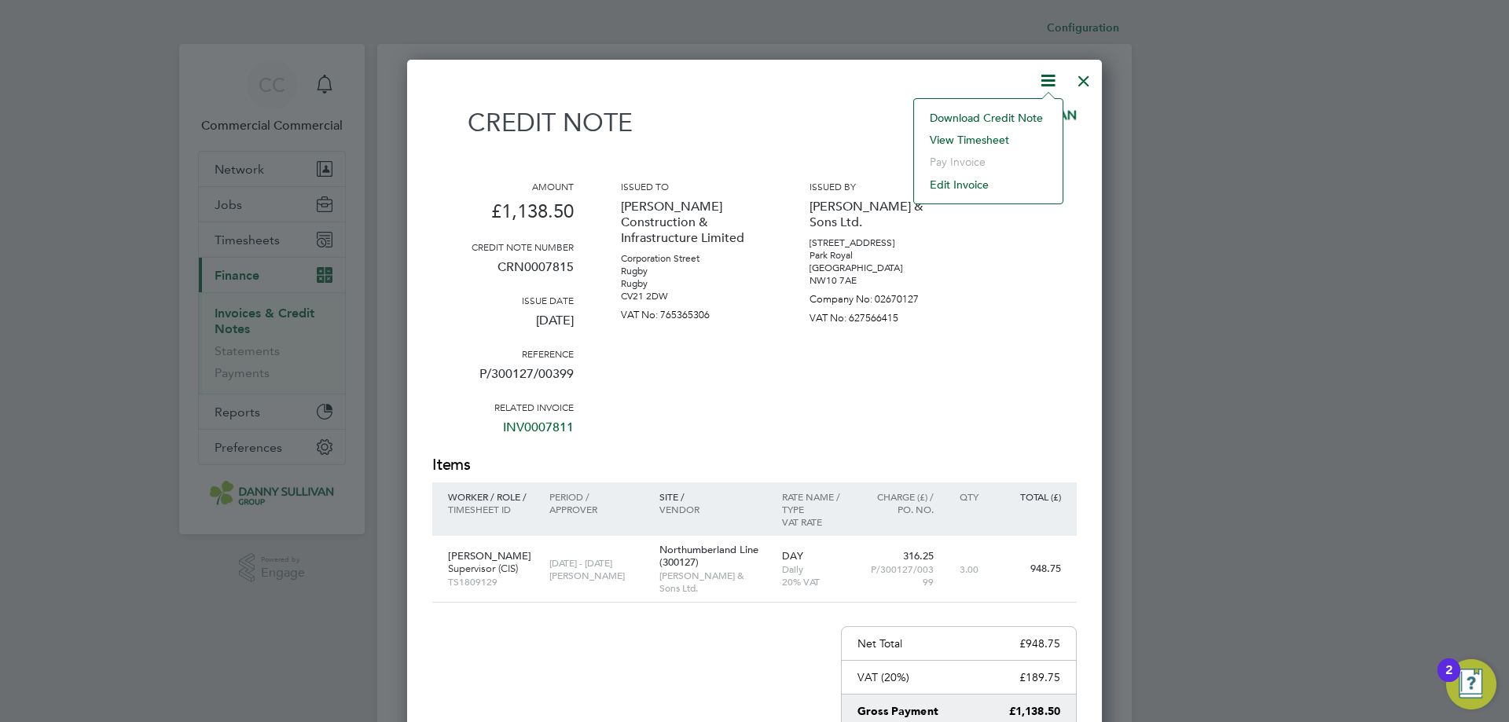
click at [992, 113] on li "Download Credit Note" at bounding box center [988, 118] width 133 height 22
click at [1507, 205] on div at bounding box center [754, 361] width 1509 height 722
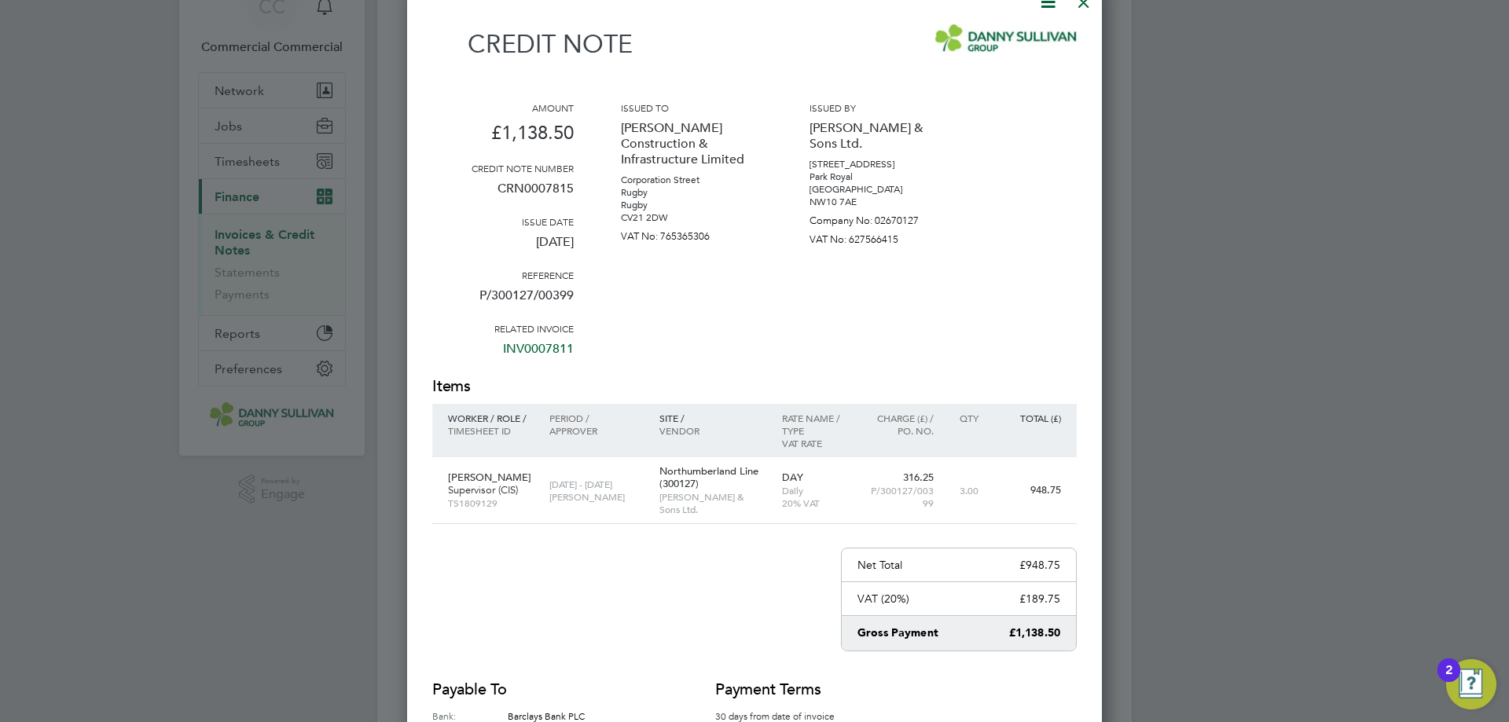
drag, startPoint x: 1079, startPoint y: 9, endPoint x: 1032, endPoint y: 162, distance: 159.6
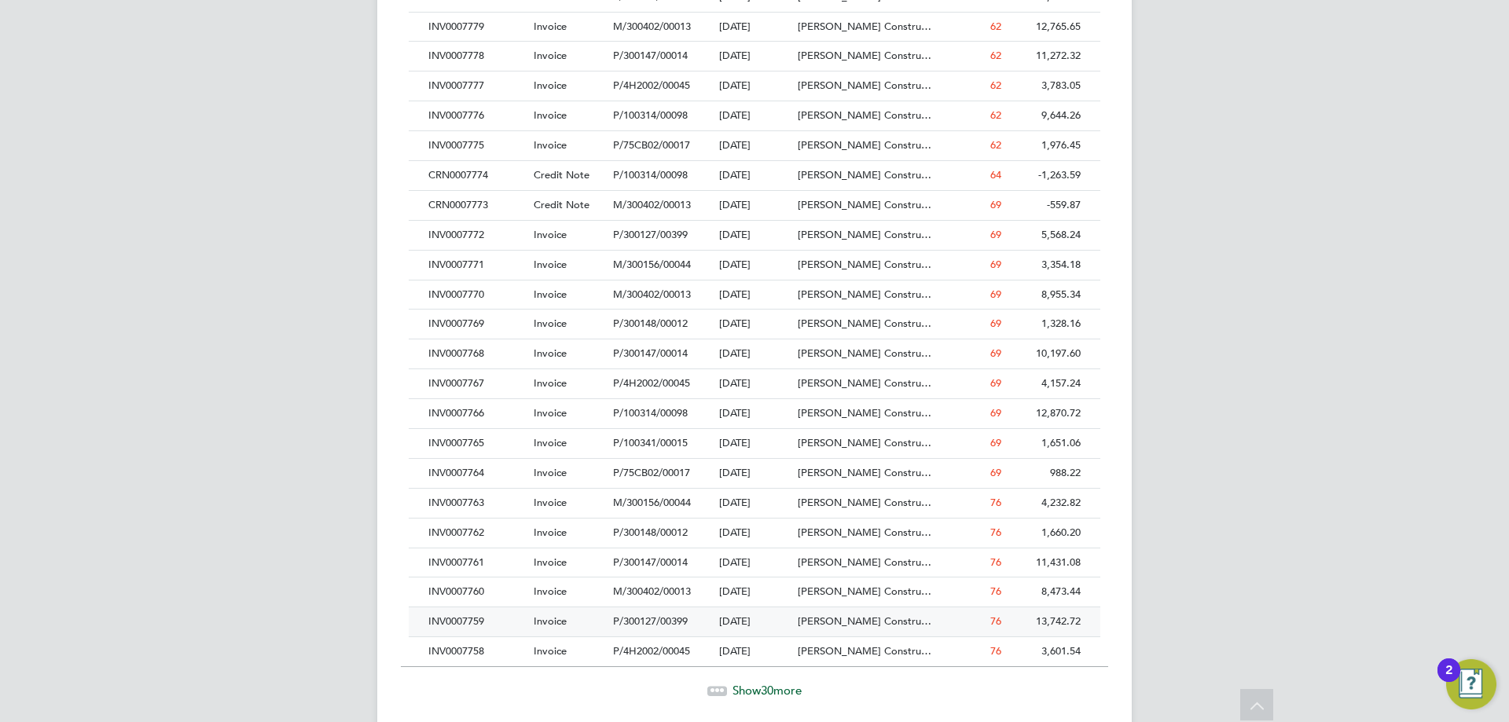
scroll to position [2470, 0]
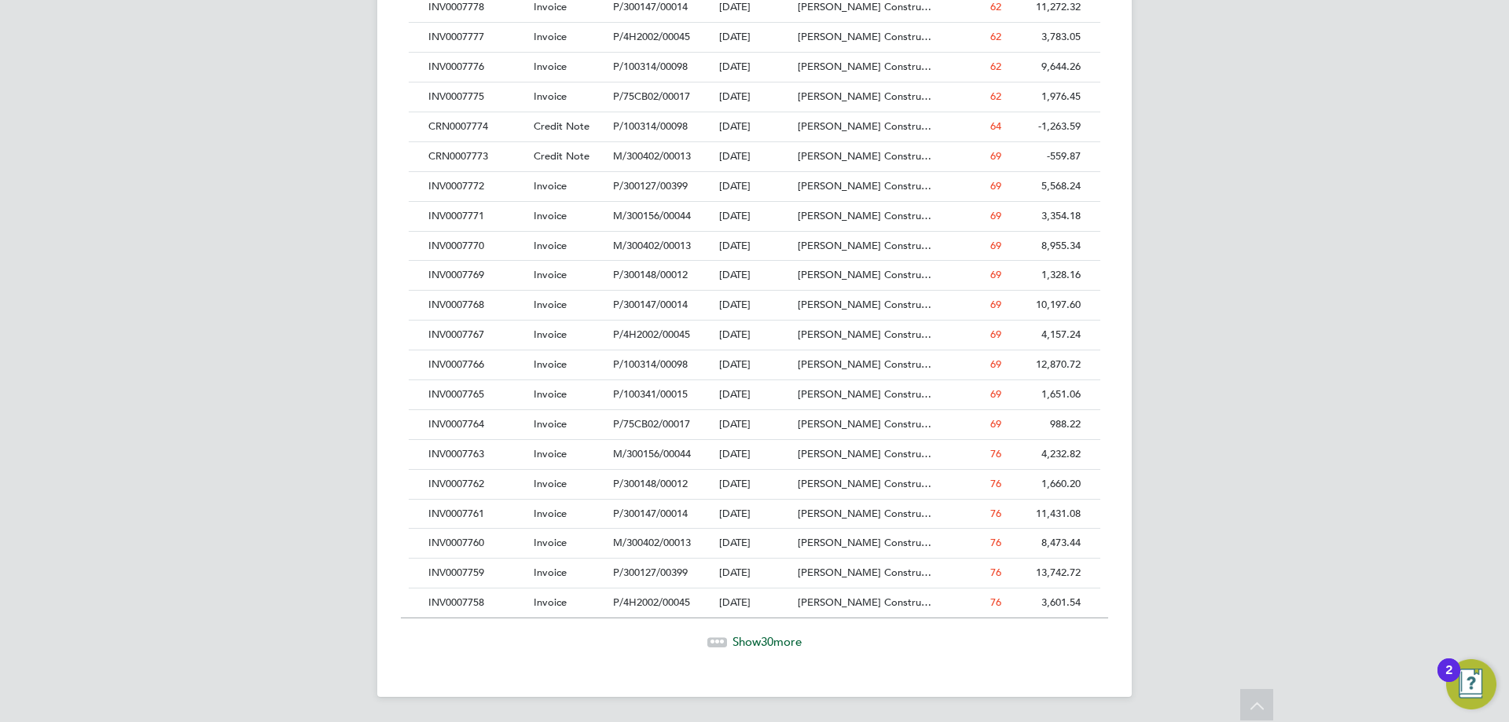
click at [771, 640] on span "30" at bounding box center [767, 641] width 13 height 15
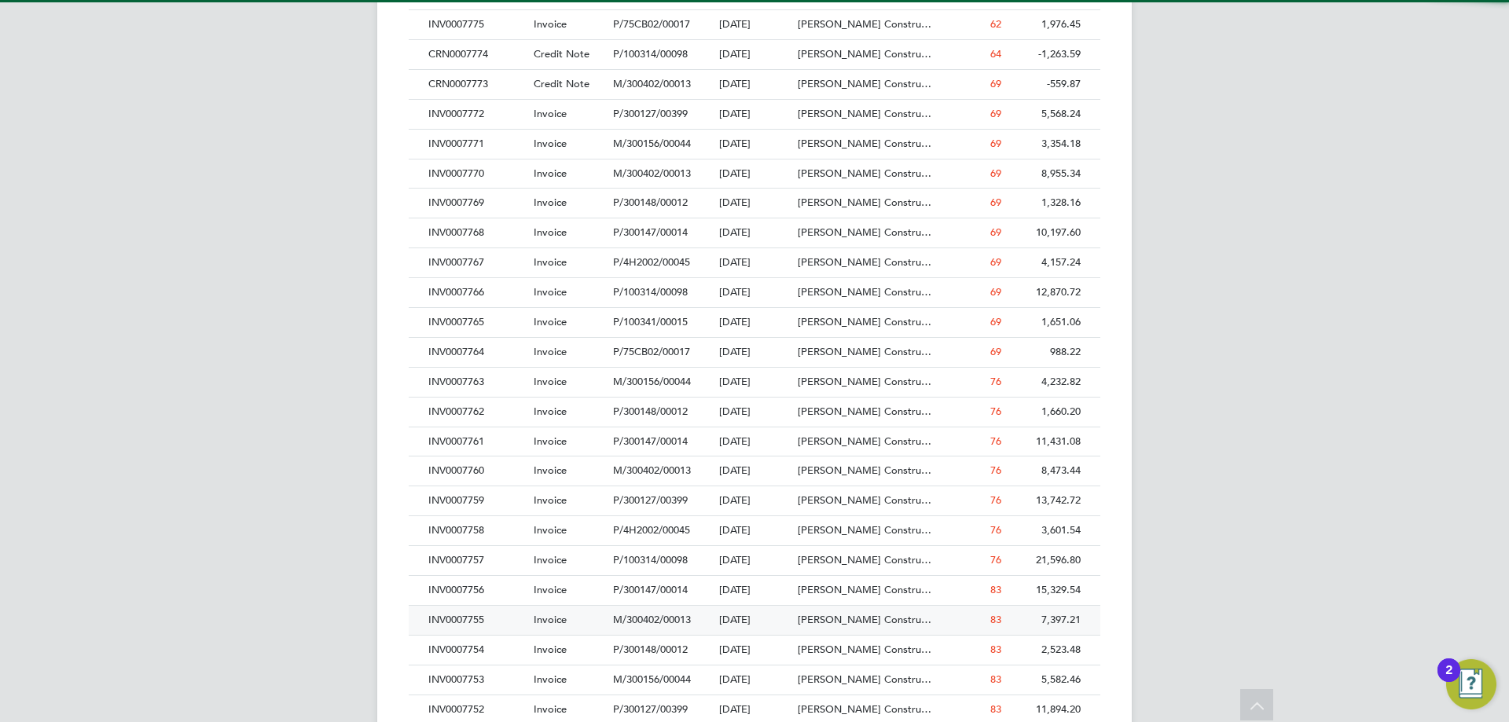
scroll to position [8, 8]
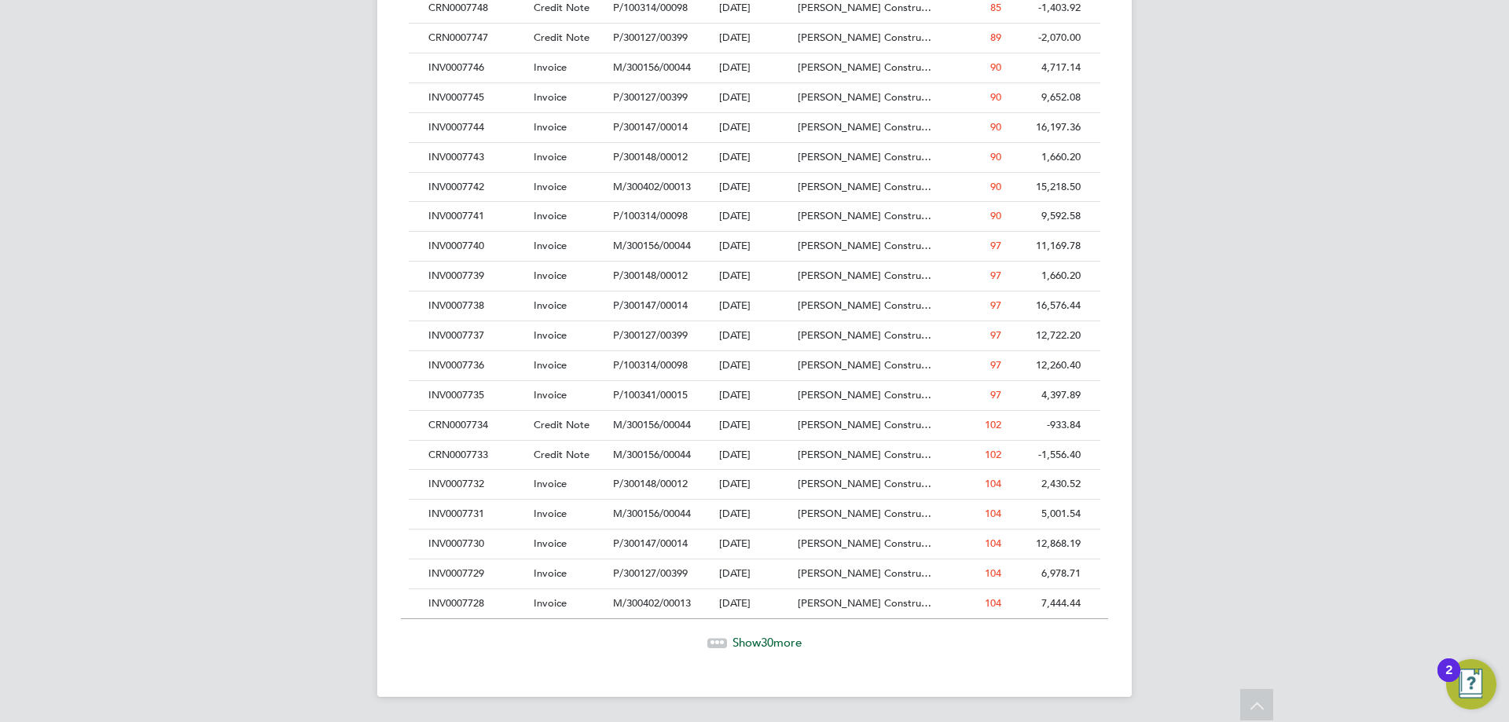
click at [744, 641] on span "Show 30 more" at bounding box center [766, 642] width 69 height 15
click at [762, 644] on span "30" at bounding box center [767, 642] width 13 height 15
click at [755, 649] on div "Show 30 more" at bounding box center [754, 642] width 707 height 16
click at [743, 640] on span "Show 30 more" at bounding box center [766, 641] width 69 height 15
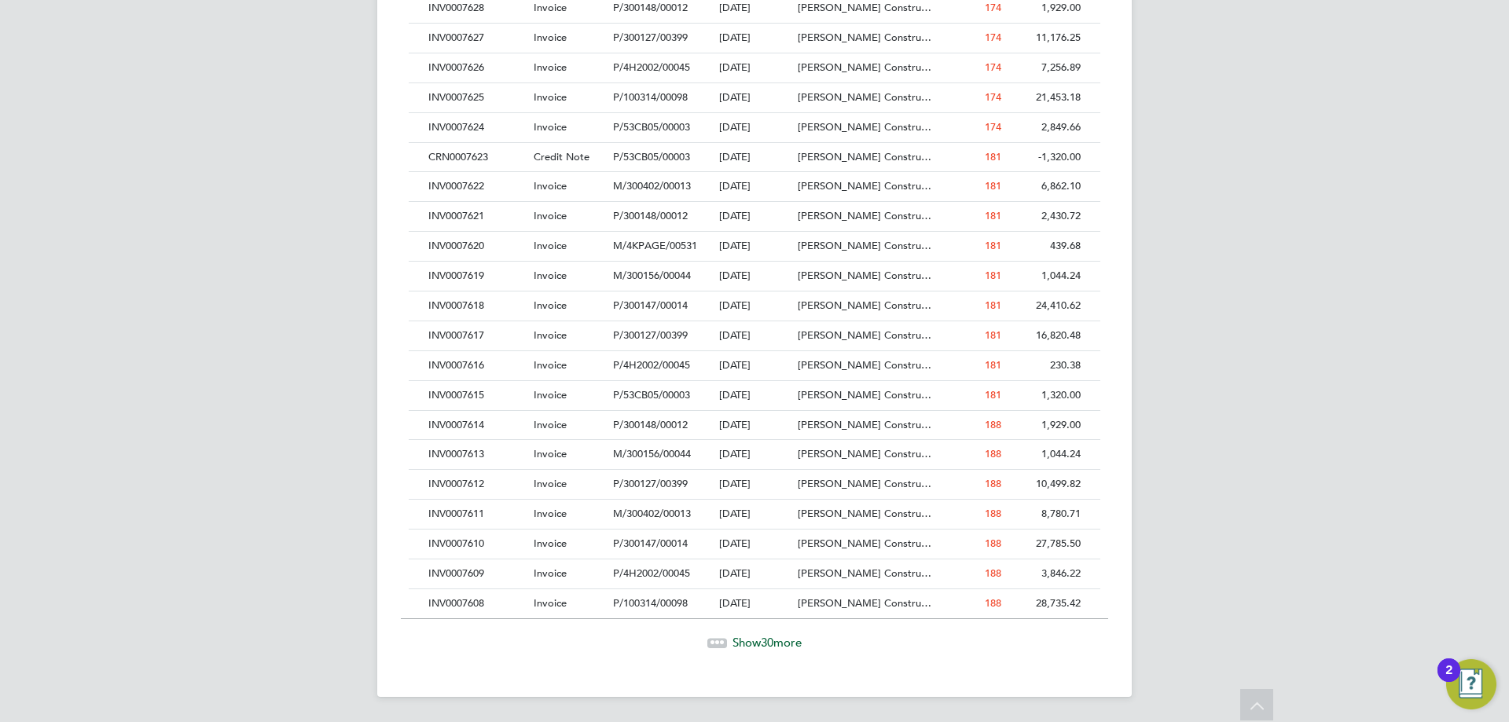
click at [755, 644] on span "Show 30 more" at bounding box center [766, 642] width 69 height 15
click at [762, 639] on span "30" at bounding box center [767, 641] width 13 height 15
click at [746, 641] on span "Show 30 more" at bounding box center [766, 641] width 69 height 15
click at [482, 460] on div "INV0007523" at bounding box center [476, 455] width 105 height 29
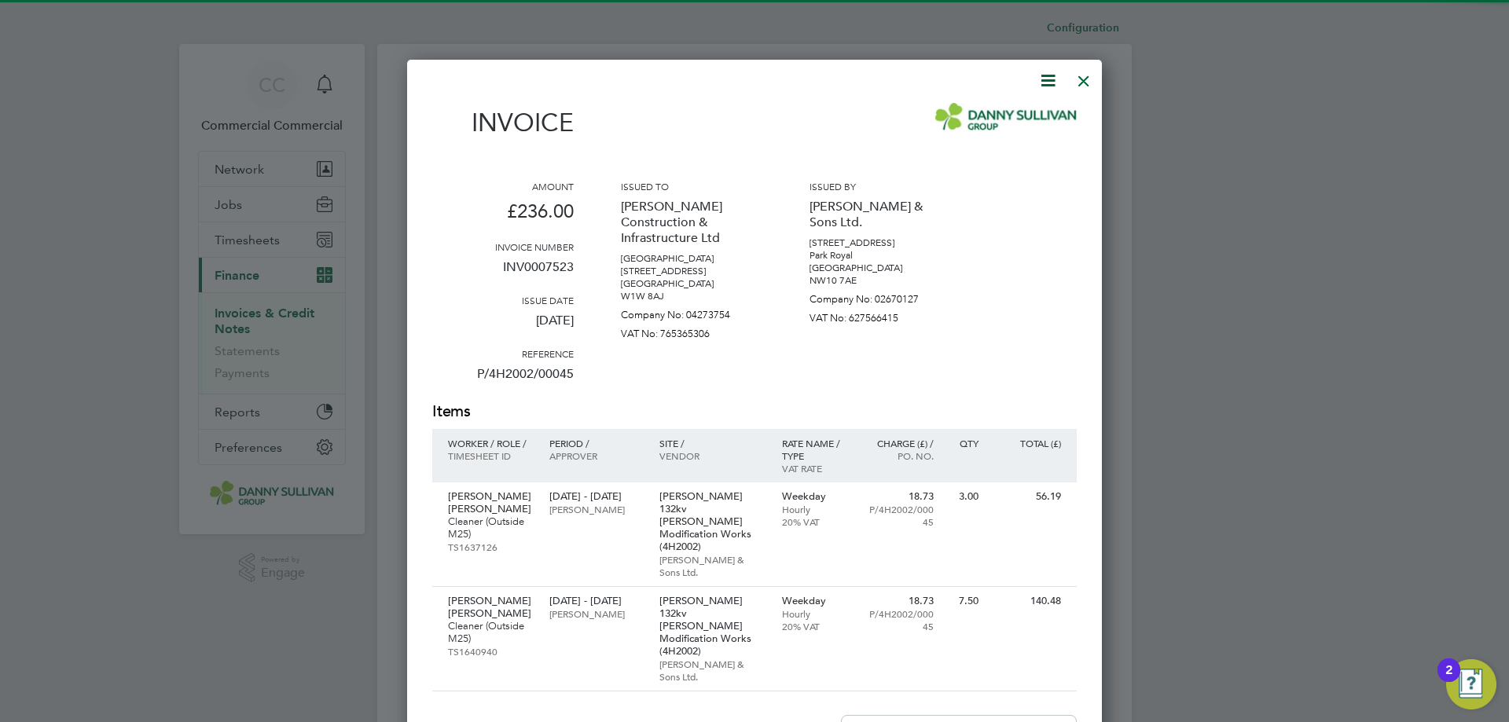
click at [1047, 79] on icon at bounding box center [1048, 81] width 20 height 20
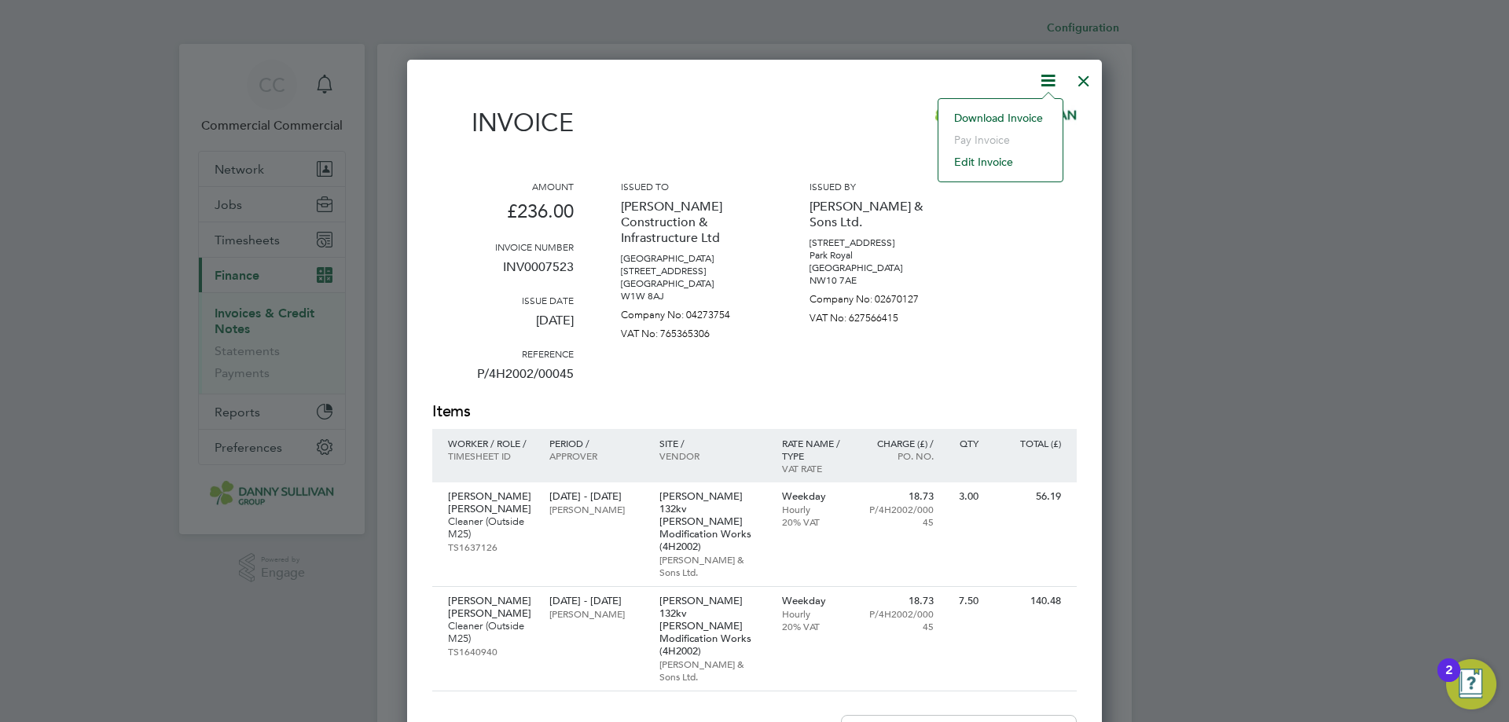
click at [974, 121] on li "Download Invoice" at bounding box center [1000, 118] width 108 height 22
drag, startPoint x: 1083, startPoint y: 86, endPoint x: 1262, endPoint y: 215, distance: 220.2
click at [1083, 86] on div at bounding box center [1083, 77] width 28 height 28
